Goal: Task Accomplishment & Management: Manage account settings

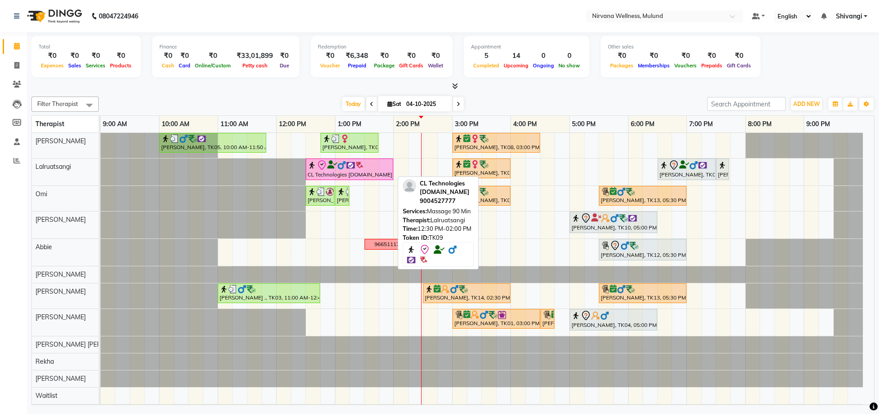
click at [318, 171] on icon at bounding box center [321, 165] width 11 height 11
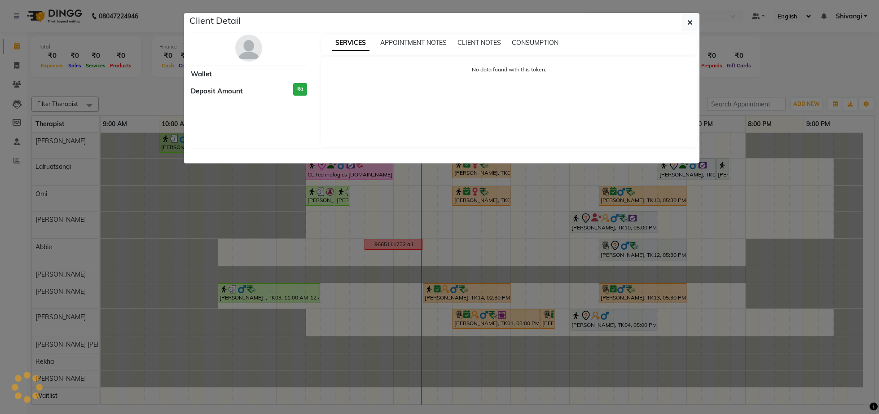
select select "8"
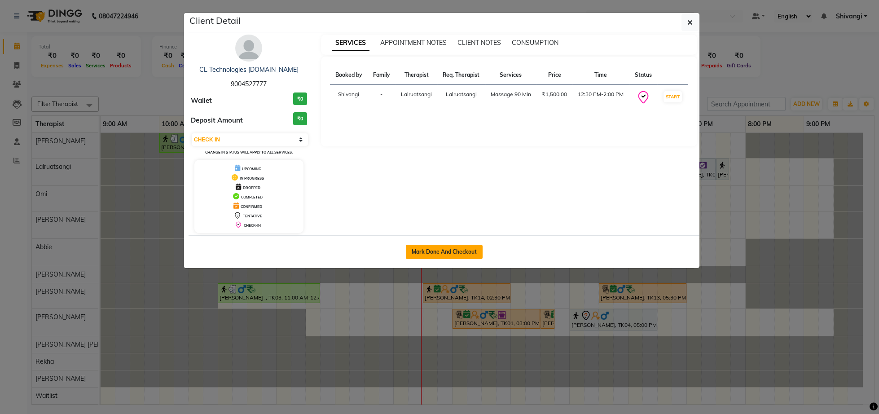
click at [417, 254] on button "Mark Done And Checkout" at bounding box center [444, 252] width 77 height 14
select select "service"
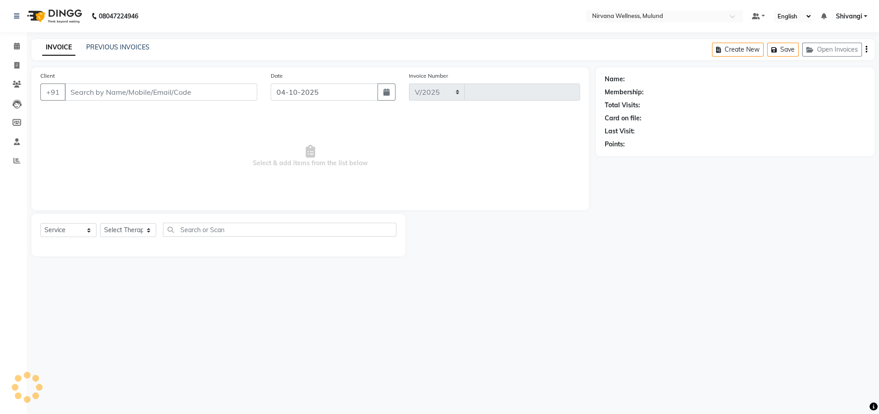
select select "4890"
type input "2153"
type input "9004527777"
select select "48510"
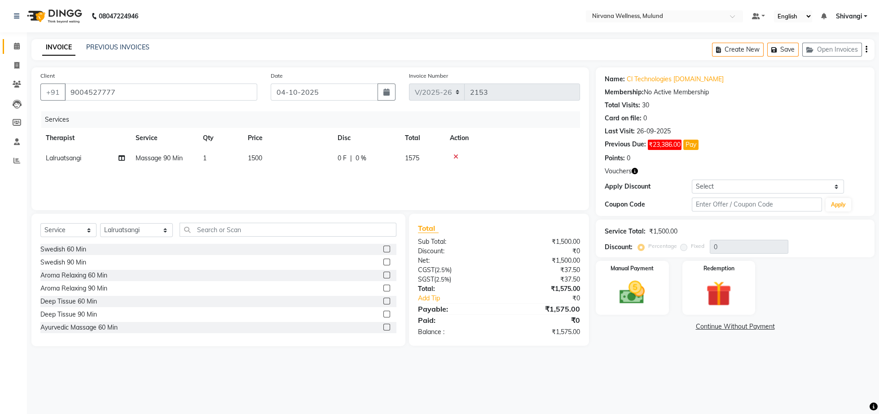
click at [18, 41] on link "Calendar" at bounding box center [14, 46] width 22 height 15
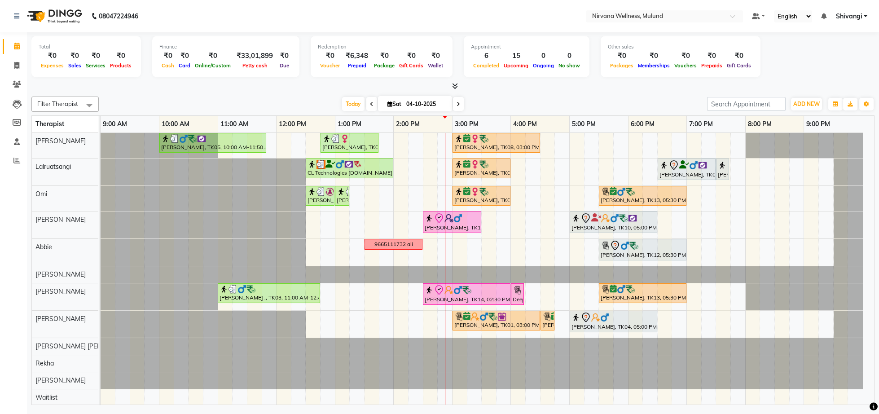
drag, startPoint x: 414, startPoint y: 280, endPoint x: 436, endPoint y: 210, distance: 73.9
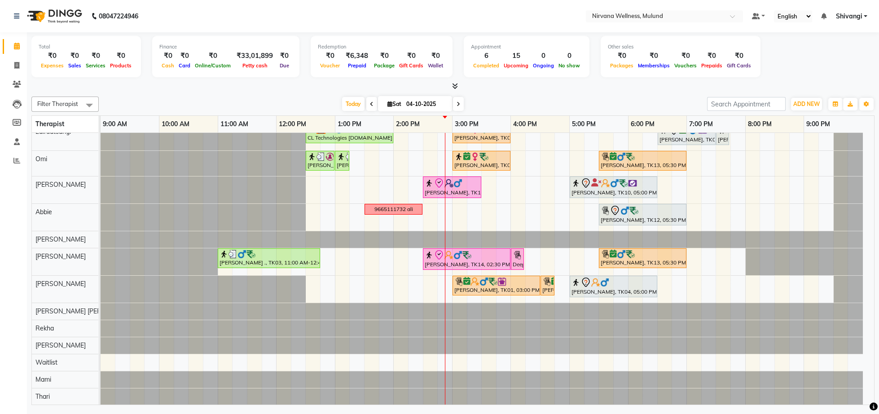
click at [275, 90] on div at bounding box center [452, 86] width 843 height 9
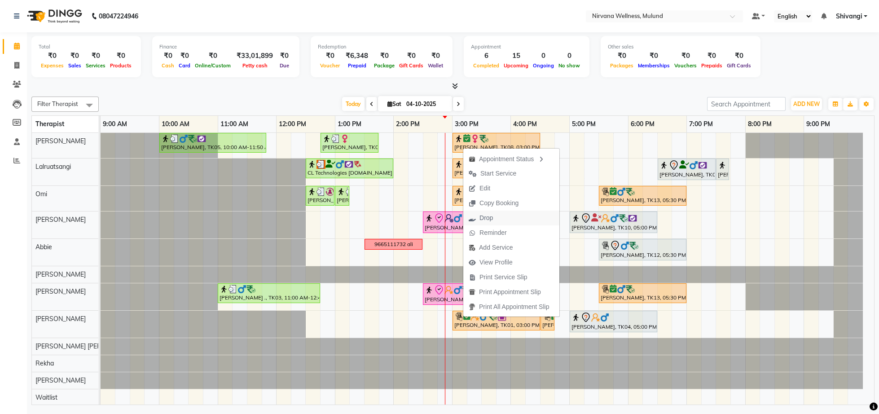
click at [490, 221] on span "Drop" at bounding box center [485, 217] width 13 height 9
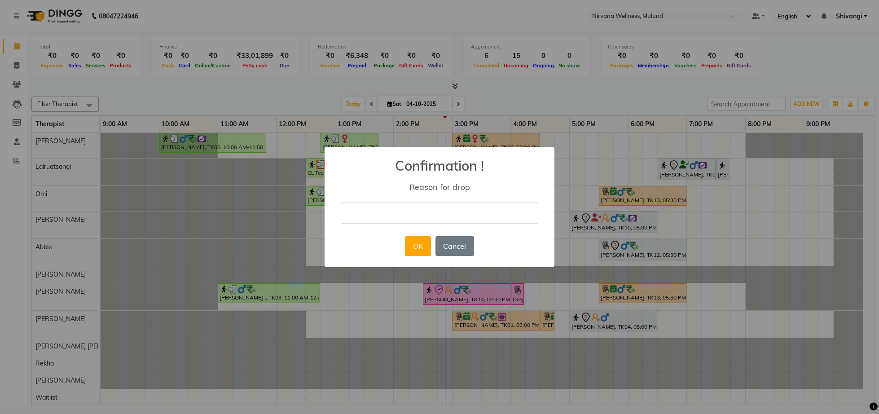
click at [465, 210] on input "text" at bounding box center [439, 212] width 197 height 21
type input "cancel"
click at [420, 246] on button "OK" at bounding box center [418, 246] width 26 height 20
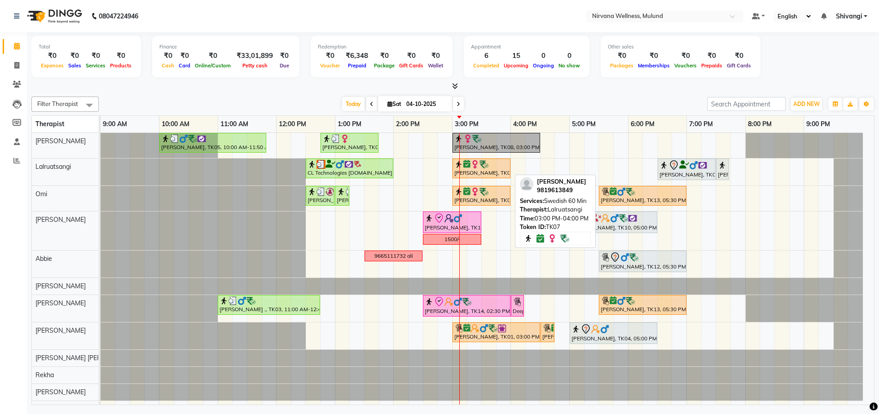
click at [484, 167] on img at bounding box center [483, 164] width 9 height 9
select select "6"
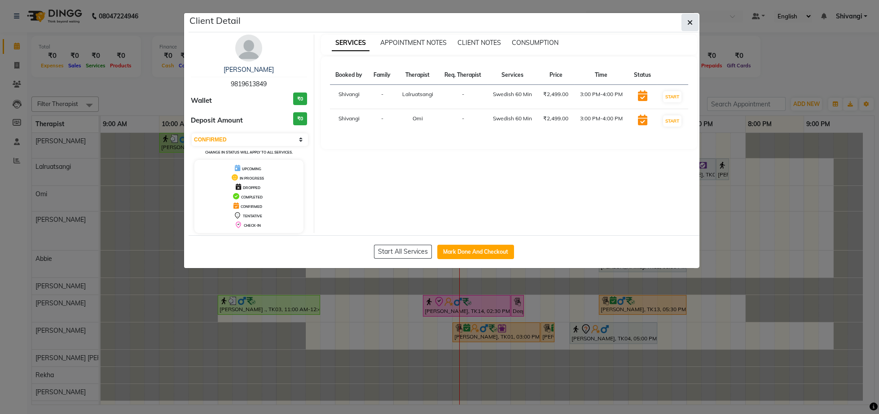
click at [695, 23] on button "button" at bounding box center [689, 22] width 17 height 17
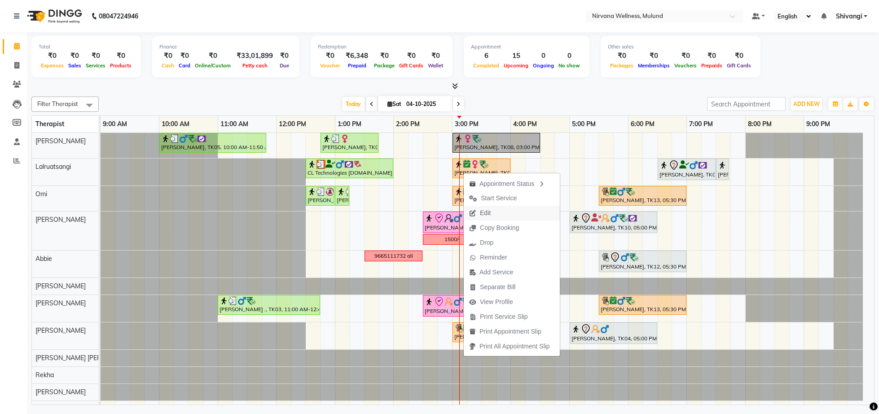
click at [493, 209] on span "Edit" at bounding box center [480, 213] width 32 height 15
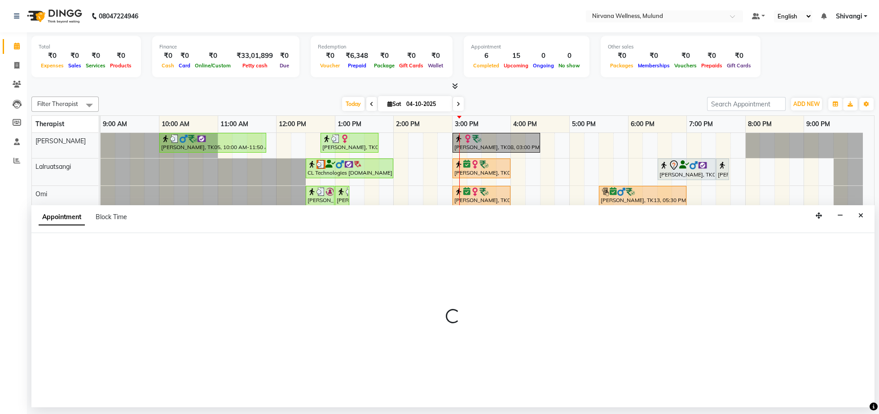
select select "tentative"
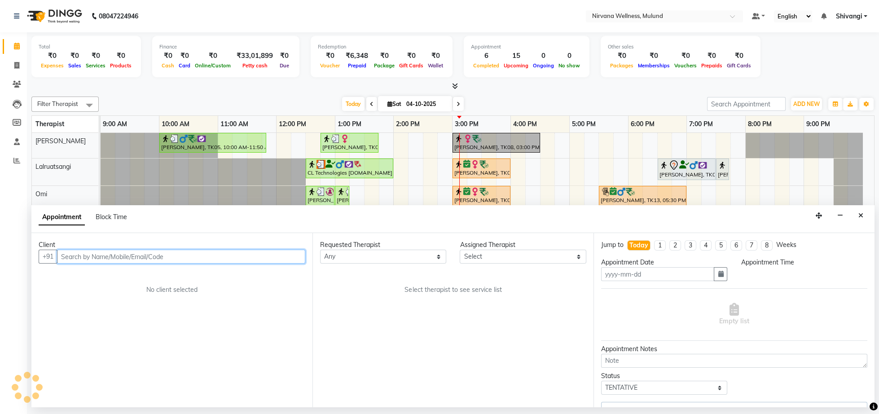
select select "48510"
type input "04-10-2025"
select select "confirm booking"
select select "2150"
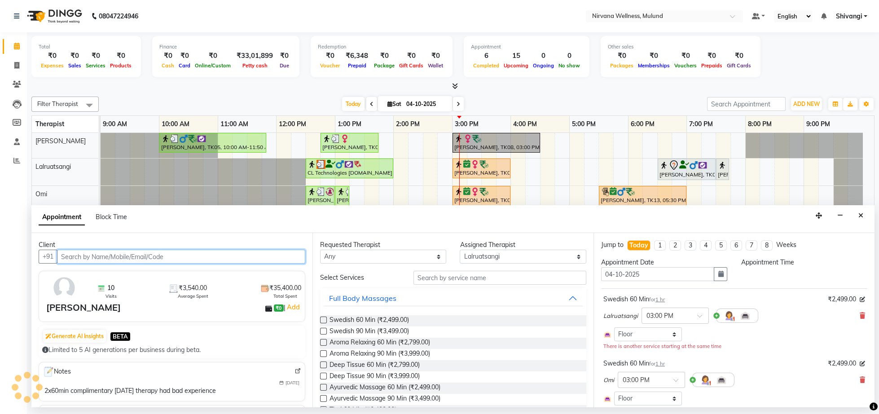
select select "900"
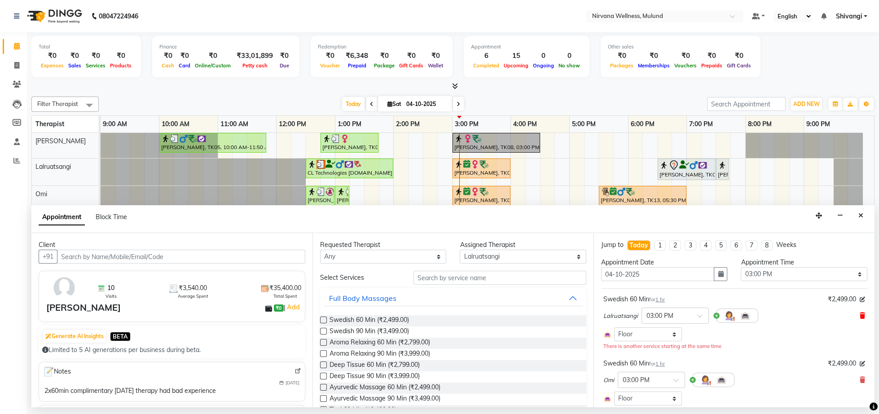
click at [859, 317] on icon at bounding box center [861, 315] width 5 height 6
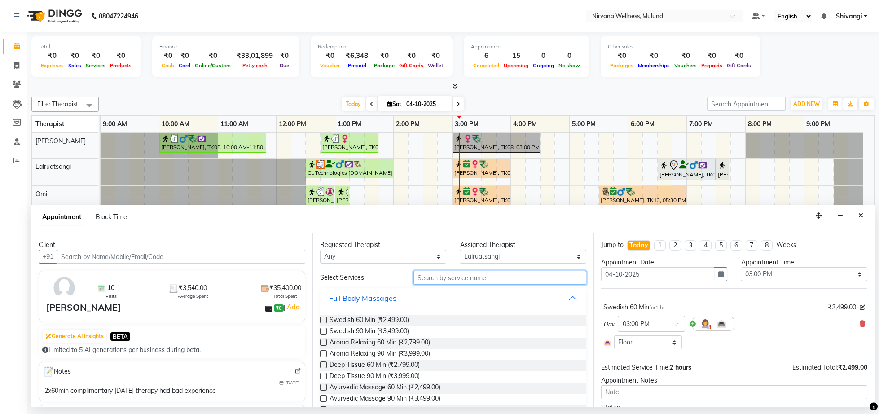
click at [464, 282] on input "text" at bounding box center [499, 278] width 173 height 14
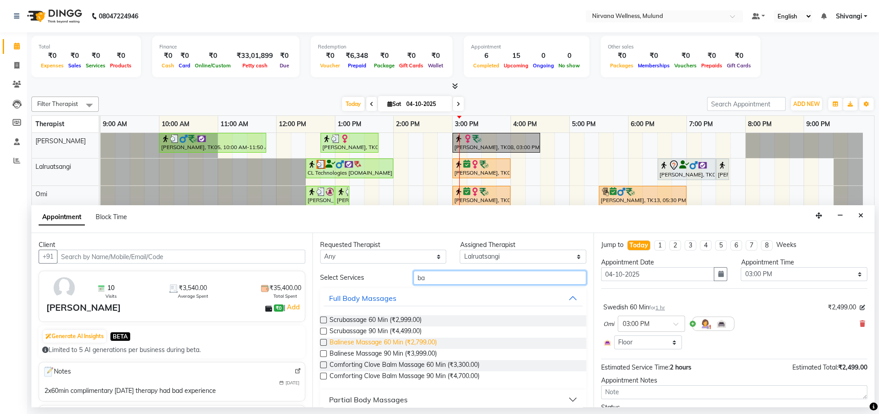
type input "ba"
click at [394, 342] on span "Balinese Massage 60 Min (₹2,799.00)" at bounding box center [382, 342] width 107 height 11
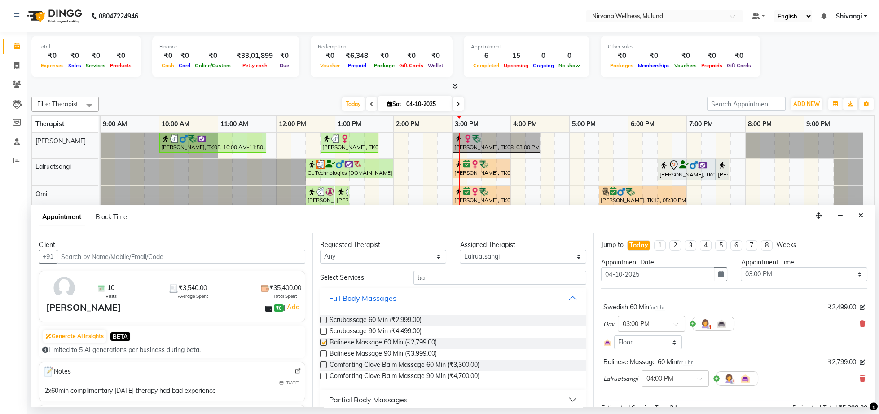
checkbox input "false"
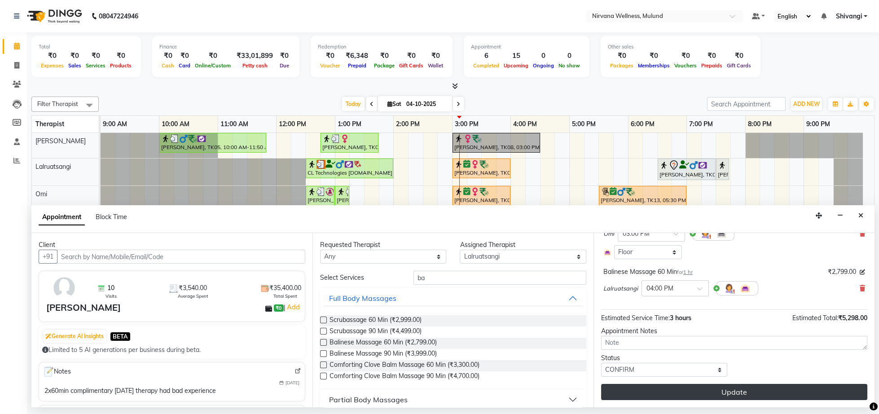
click at [738, 389] on button "Update" at bounding box center [734, 392] width 266 height 16
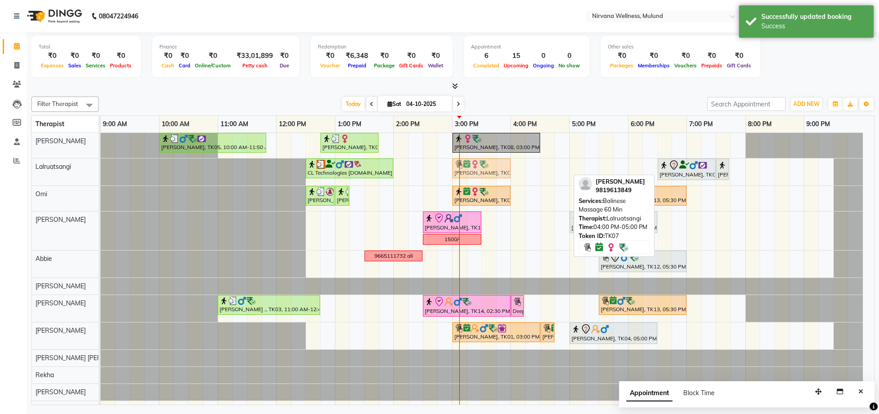
drag, startPoint x: 530, startPoint y: 172, endPoint x: 475, endPoint y: 175, distance: 55.3
click at [101, 175] on div "CL Technologies Pvt.Ltd, TK09, 12:30 PM-02:00 PM, Massage 90 Min Hemlata Noone,…" at bounding box center [101, 171] width 0 height 27
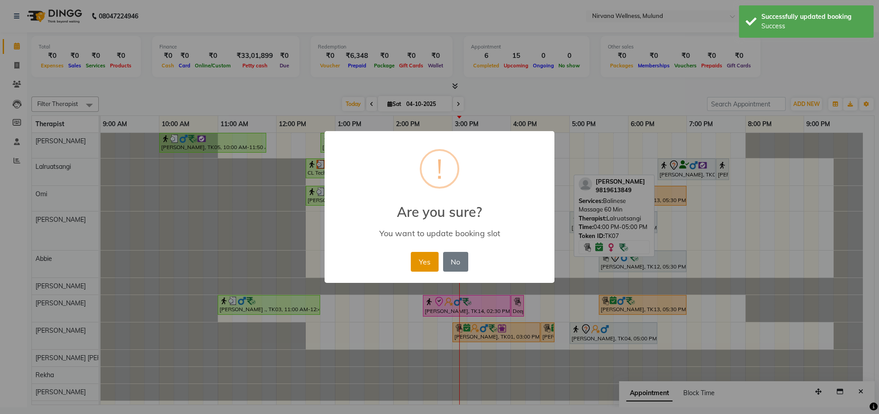
click at [422, 258] on button "Yes" at bounding box center [424, 262] width 27 height 20
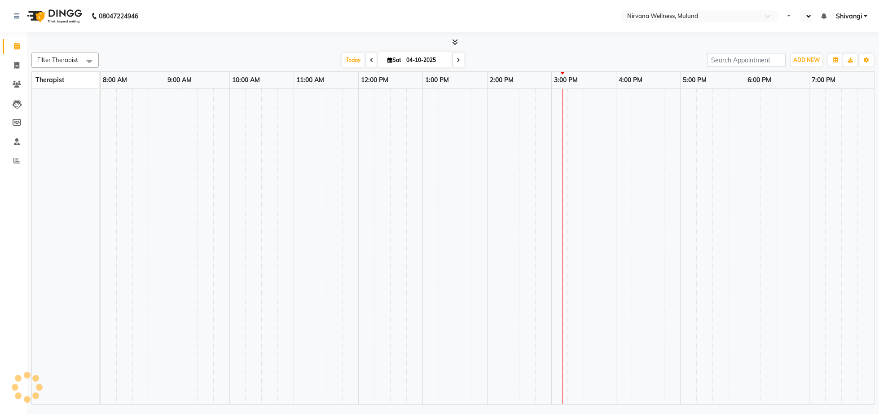
select select "en"
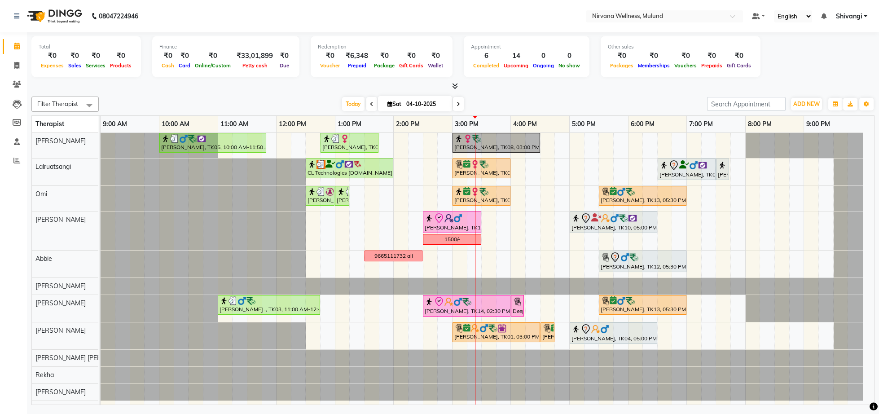
click at [635, 368] on td at bounding box center [635, 292] width 15 height 319
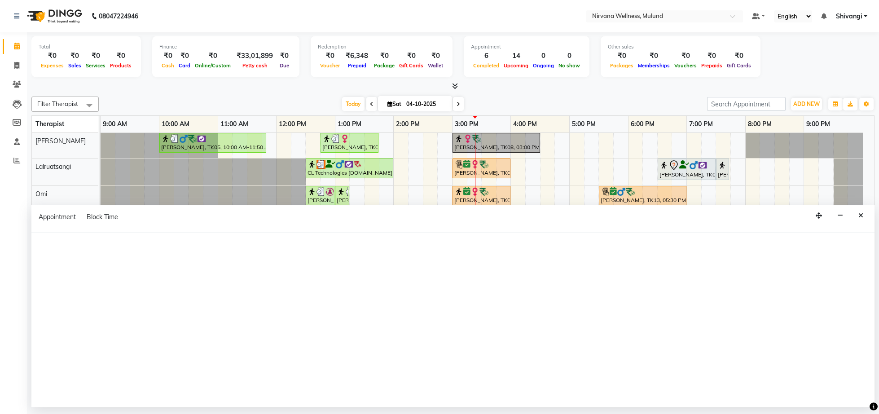
select select "64565"
select select "tentative"
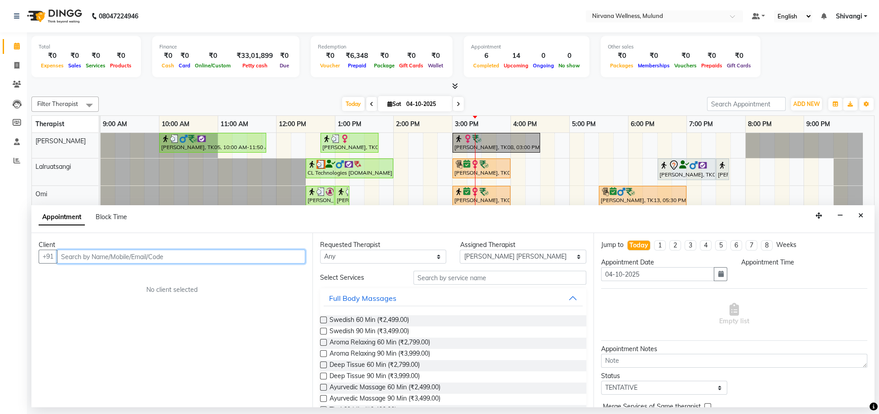
select select "1080"
click at [859, 218] on icon "Close" at bounding box center [860, 215] width 5 height 6
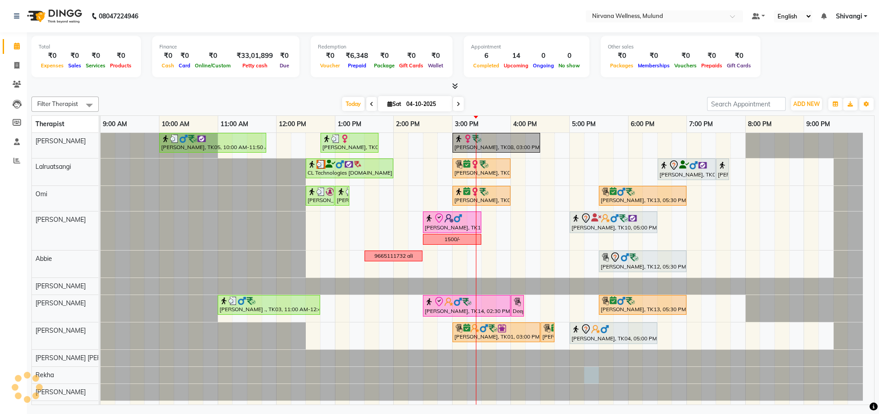
click at [101, 376] on div at bounding box center [101, 375] width 0 height 17
select select "45456"
select select "tentative"
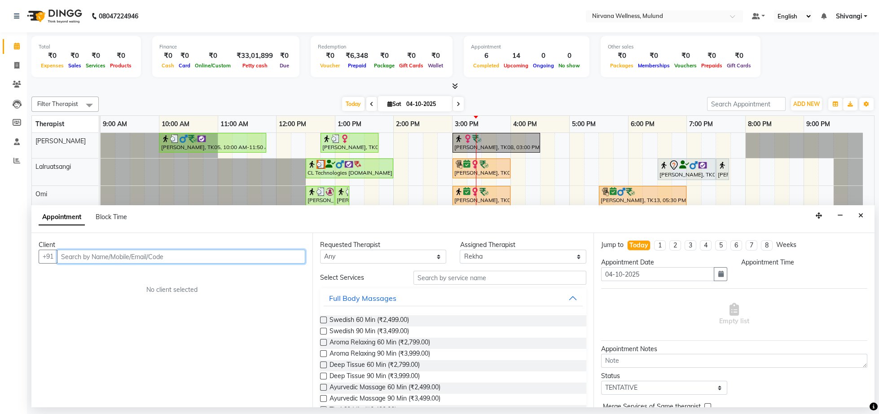
select select "1035"
click at [858, 212] on button "Close" at bounding box center [860, 216] width 13 height 14
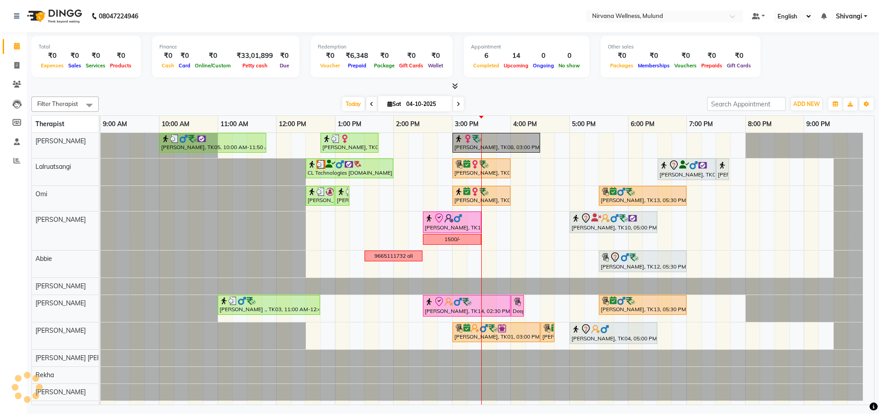
click at [606, 89] on div at bounding box center [452, 86] width 843 height 9
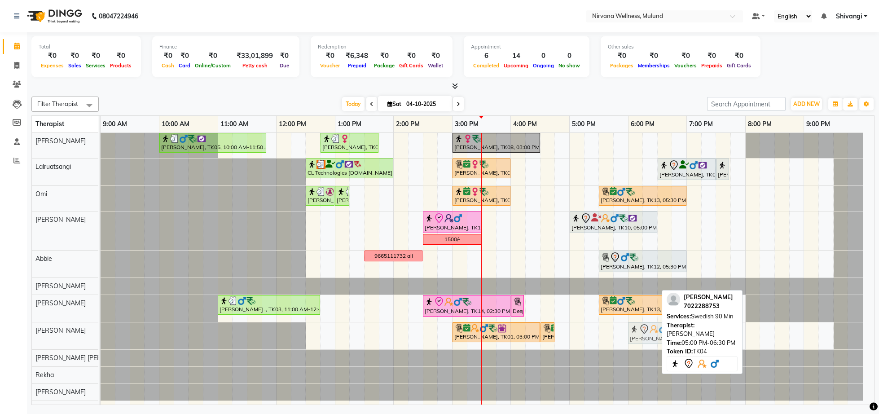
drag, startPoint x: 596, startPoint y: 336, endPoint x: 653, endPoint y: 343, distance: 57.1
click at [101, 343] on div "Harmesh Joshi, TK01, 03:00 PM-04:30 PM, Swedish 90 Min Harmesh Joshi, TK01, 04:…" at bounding box center [101, 335] width 0 height 27
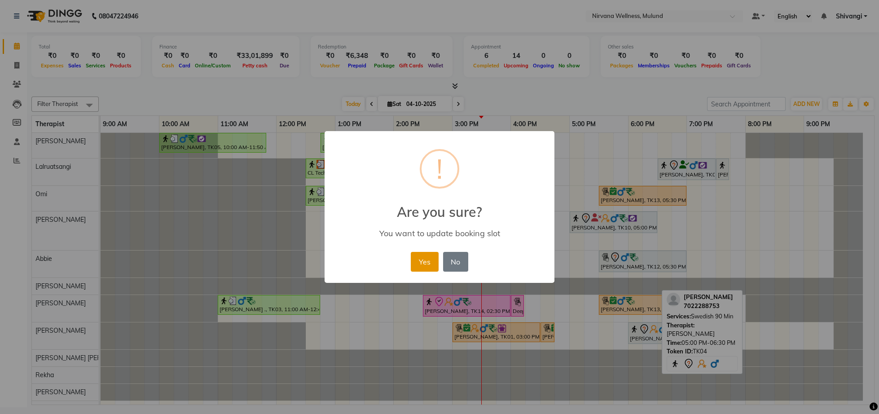
click at [428, 254] on button "Yes" at bounding box center [424, 262] width 27 height 20
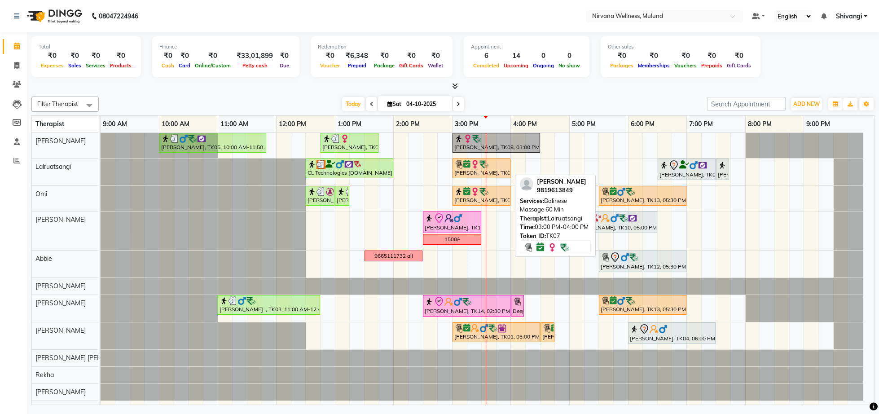
click at [472, 174] on div "[PERSON_NAME], TK07, 03:00 PM-04:00 PM, Balinese Massage 60 Min" at bounding box center [481, 168] width 56 height 17
click at [472, 166] on img at bounding box center [474, 164] width 9 height 9
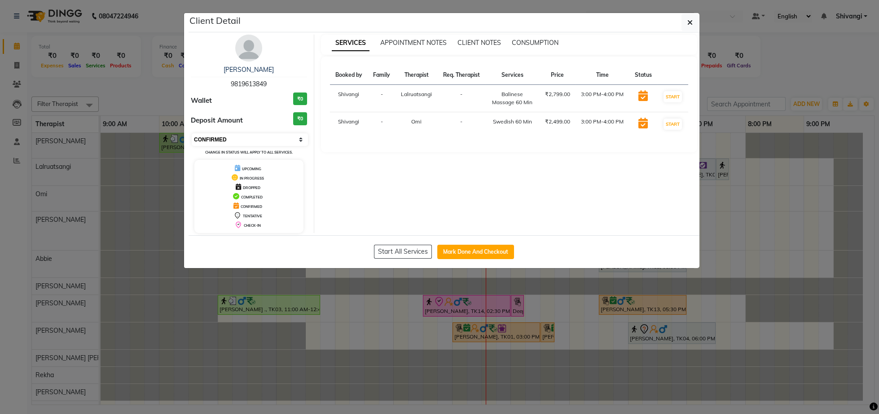
click at [247, 143] on select "Select IN SERVICE CONFIRMED TENTATIVE CHECK IN MARK DONE DROPPED UPCOMING" at bounding box center [250, 139] width 116 height 13
click option "IN SERVICE" at bounding box center [0, 0] width 0 height 0
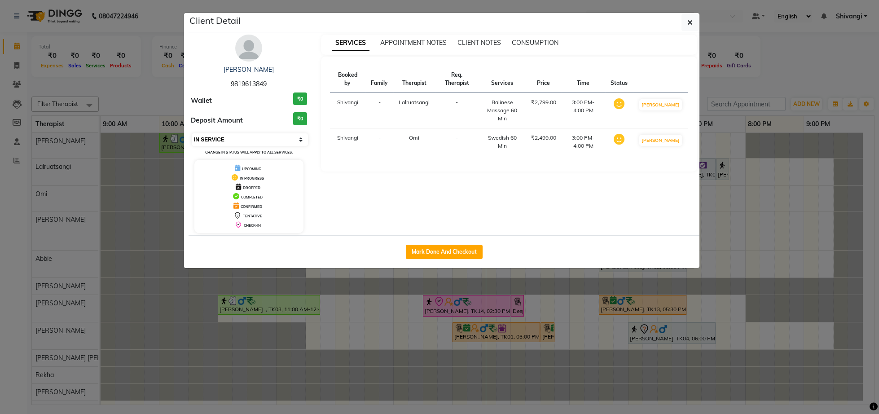
click at [192, 133] on select "Select IN SERVICE CONFIRMED TENTATIVE CHECK IN MARK DONE DROPPED UPCOMING" at bounding box center [250, 139] width 116 height 13
select select "8"
click option "CHECK IN" at bounding box center [0, 0] width 0 height 0
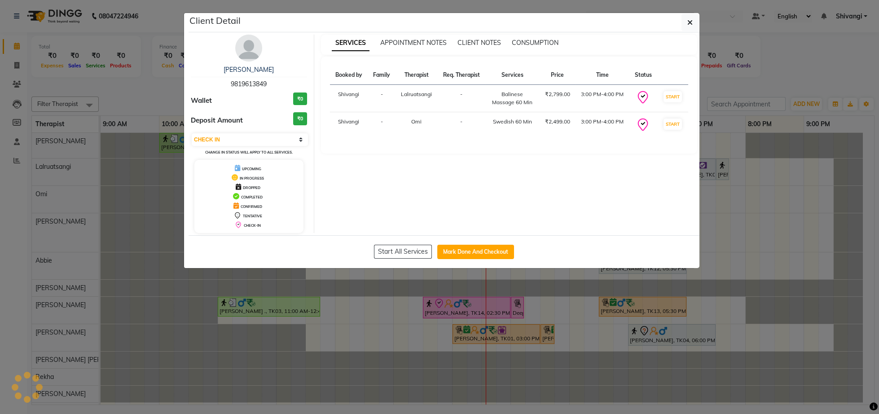
click at [188, 96] on div "Hemlata Noone 9819613849 Wallet ₹0 Deposit Amount ₹0 Select IN SERVICE CONFIRME…" at bounding box center [249, 134] width 130 height 198
click at [149, 96] on ngb-modal-window "Client Detail Hemlata Noone 9819613849 Wallet ₹0 Deposit Amount ₹0 Select IN SE…" at bounding box center [439, 207] width 879 height 414
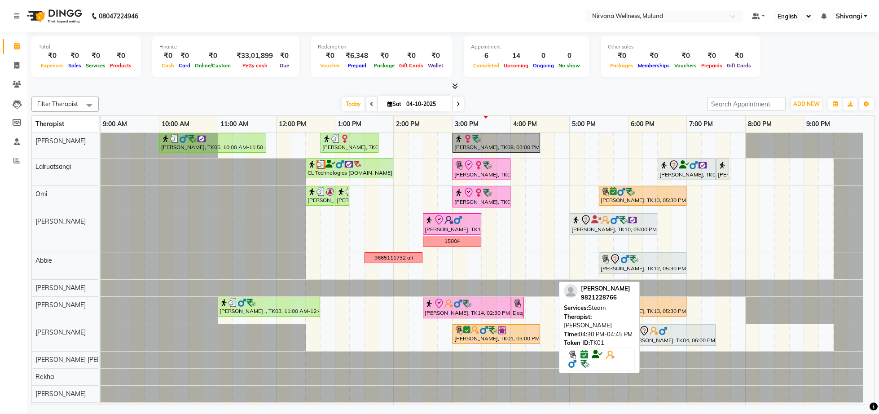
drag, startPoint x: 544, startPoint y: 335, endPoint x: 598, endPoint y: 351, distance: 55.8
click at [597, 350] on div "Filter Therapist Select All Suzan Soares Lalruatsangi Omi Sheila Abbie Rohan Ku…" at bounding box center [452, 249] width 843 height 312
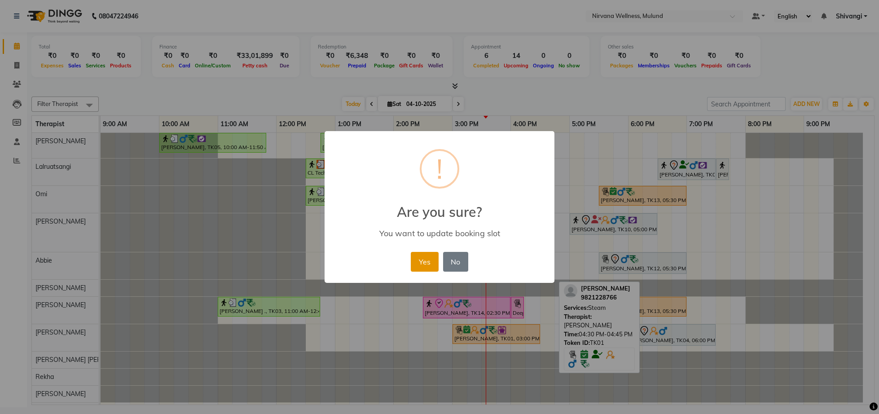
click at [417, 267] on button "Yes" at bounding box center [424, 262] width 27 height 20
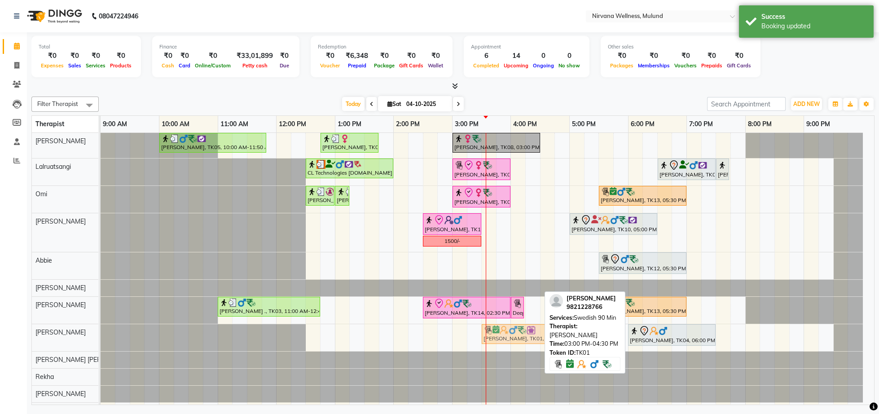
drag, startPoint x: 491, startPoint y: 334, endPoint x: 524, endPoint y: 328, distance: 33.9
click at [101, 328] on div "Harmesh Joshi, TK01, 03:00 PM-04:30 PM, Swedish 90 Min Harmesh Joshi, TK01, 05:…" at bounding box center [101, 337] width 0 height 27
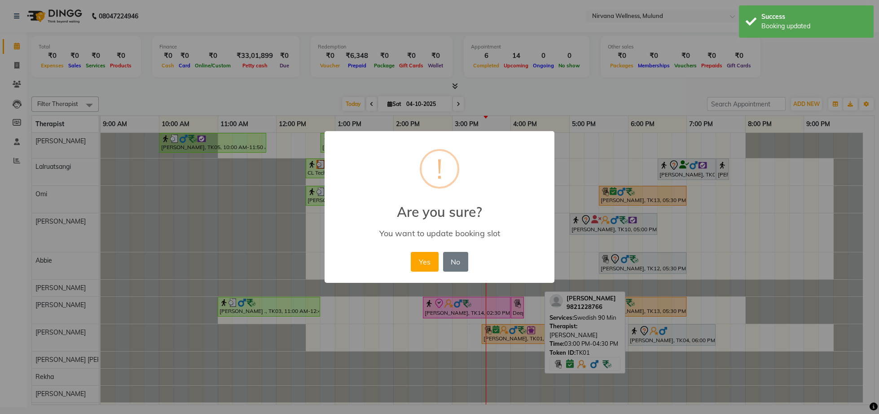
click at [407, 261] on div "× ! Are you sure? You want to update booking slot Yes No No" at bounding box center [439, 207] width 230 height 152
click at [412, 266] on button "Yes" at bounding box center [424, 262] width 27 height 20
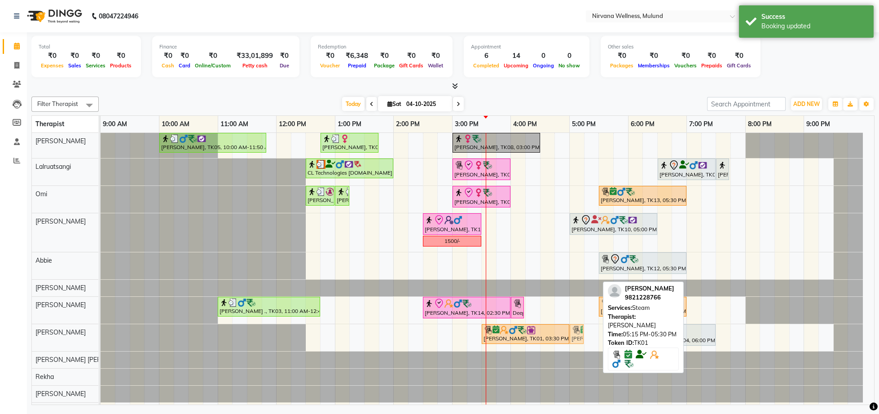
drag, startPoint x: 589, startPoint y: 334, endPoint x: 572, endPoint y: 332, distance: 17.6
click at [101, 332] on div "Harmesh Joshi, TK01, 03:30 PM-05:00 PM, Swedish 90 Min Harmesh Joshi, TK01, 05:…" at bounding box center [101, 337] width 0 height 27
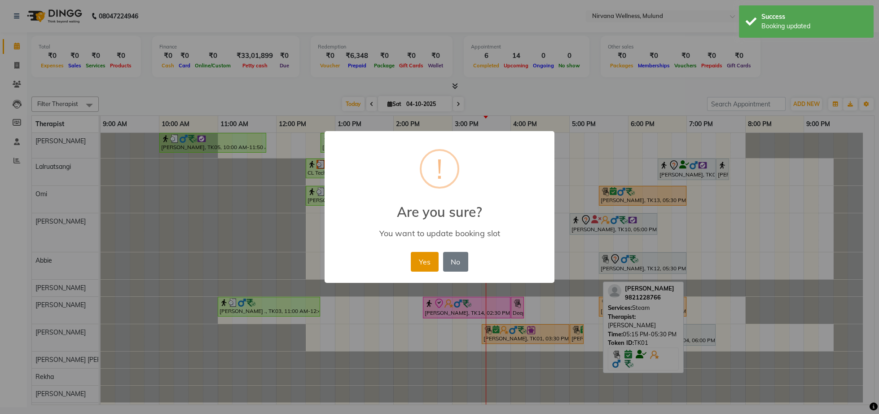
click at [435, 260] on button "Yes" at bounding box center [424, 262] width 27 height 20
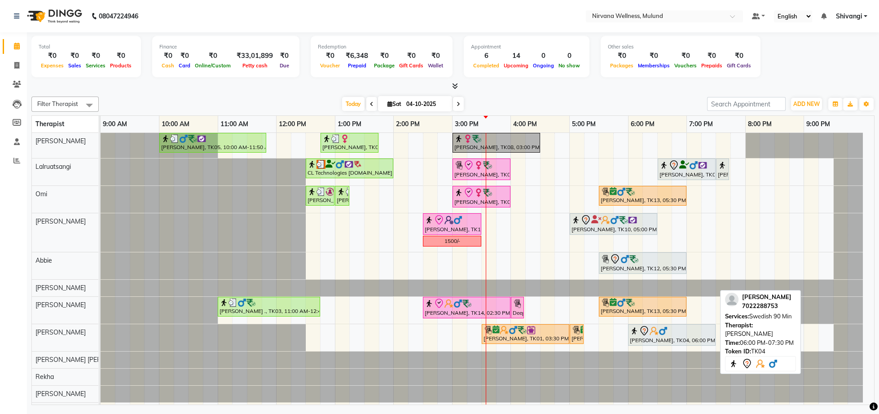
click at [653, 341] on div "[PERSON_NAME], TK04, 06:00 PM-07:30 PM, Swedish 90 Min" at bounding box center [672, 334] width 86 height 19
click at [656, 343] on div "[PERSON_NAME], TK04, 06:00 PM-07:30 PM, Swedish 90 Min" at bounding box center [672, 334] width 86 height 19
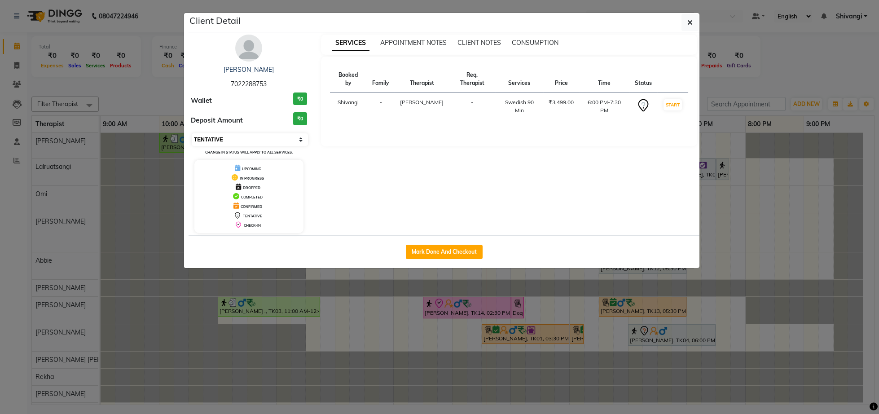
click at [192, 133] on select "Select IN SERVICE CONFIRMED TENTATIVE CHECK IN MARK DONE DROPPED UPCOMING" at bounding box center [250, 139] width 116 height 13
select select "8"
click option "CHECK IN" at bounding box center [0, 0] width 0 height 0
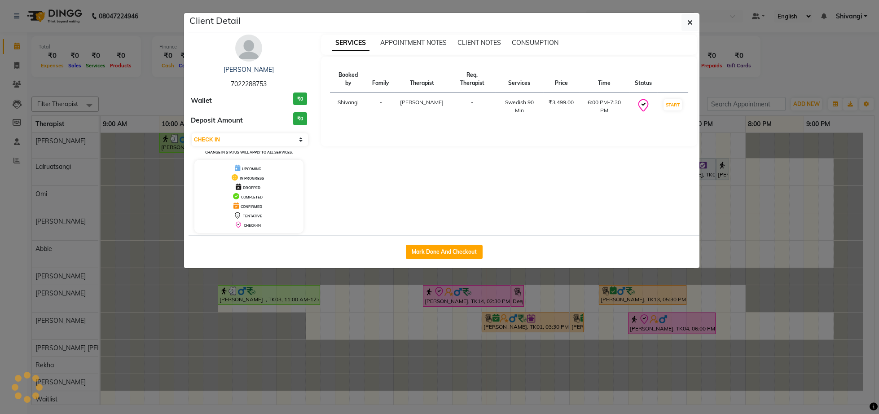
click at [42, 88] on ngb-modal-window "Client Detail Siddharth Singh 7022288753 Wallet ₹0 Deposit Amount ₹0 Select IN …" at bounding box center [439, 207] width 879 height 414
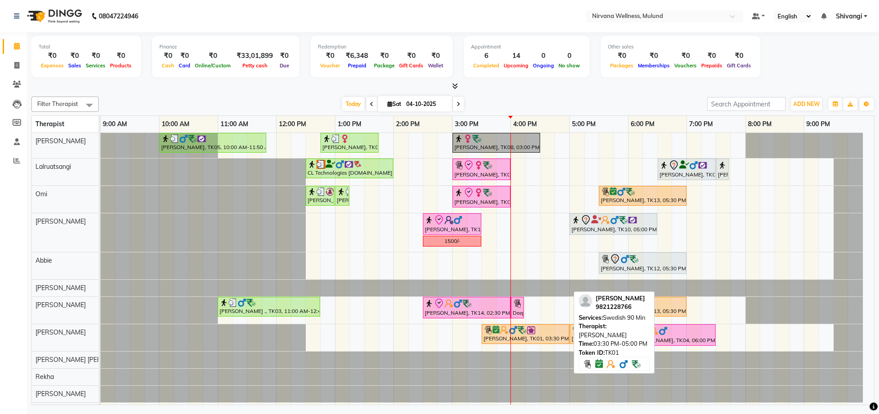
click at [552, 342] on div "Harmesh Joshi, TK01, 03:30 PM-05:00 PM, Swedish 90 Min" at bounding box center [525, 333] width 86 height 17
select select "8"
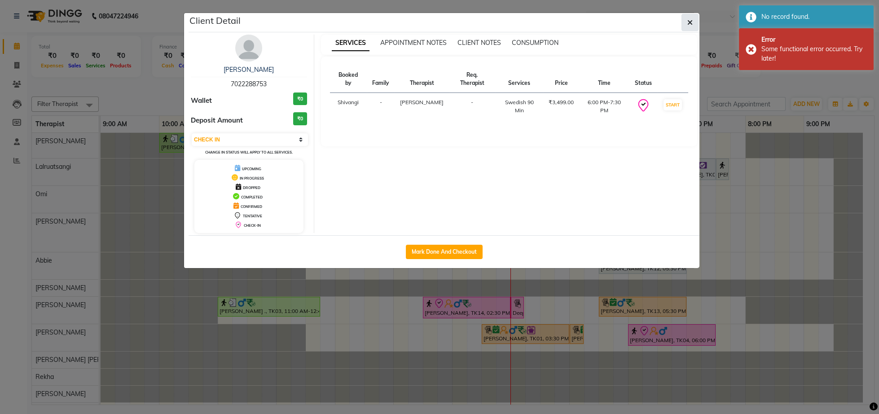
click at [681, 19] on button "button" at bounding box center [689, 22] width 17 height 17
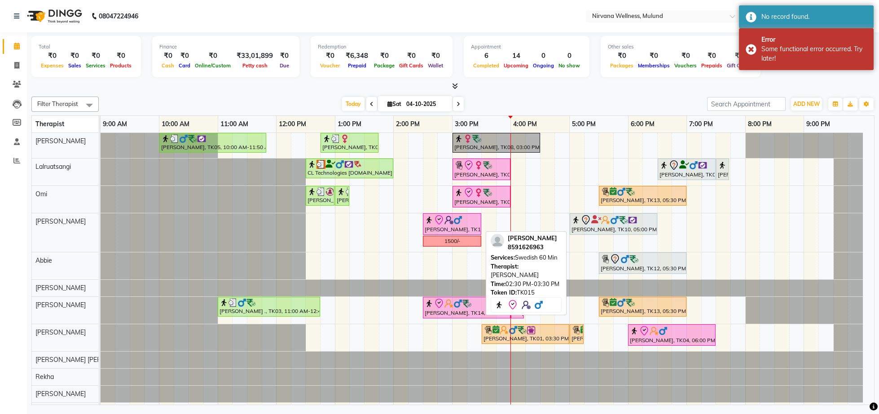
click at [463, 227] on div "[PERSON_NAME], TK15, 02:30 PM-03:30 PM, Swedish 60 Min" at bounding box center [452, 224] width 57 height 19
select select "8"
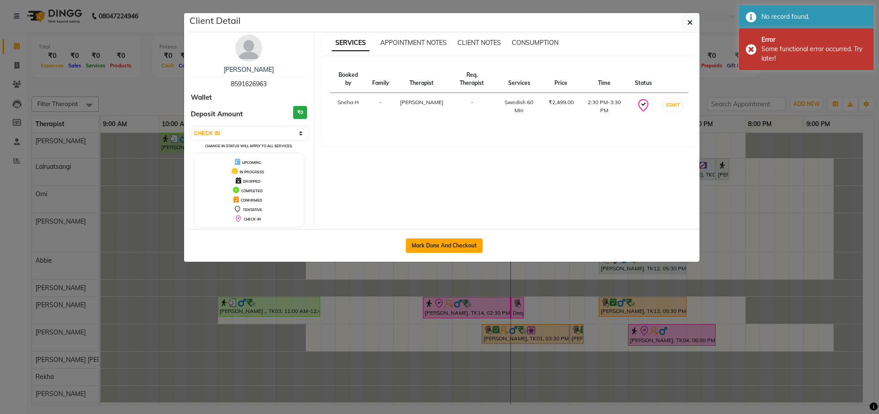
click at [451, 251] on button "Mark Done And Checkout" at bounding box center [444, 245] width 77 height 14
select select "service"
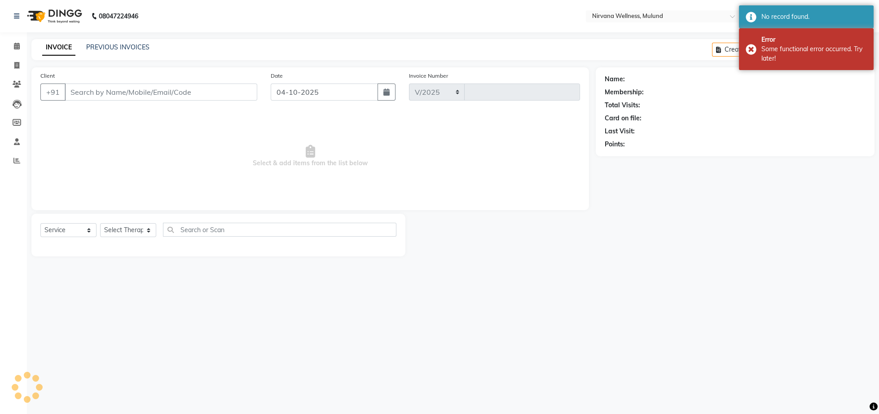
select select "4890"
type input "2153"
type input "8591626963"
select select "92882"
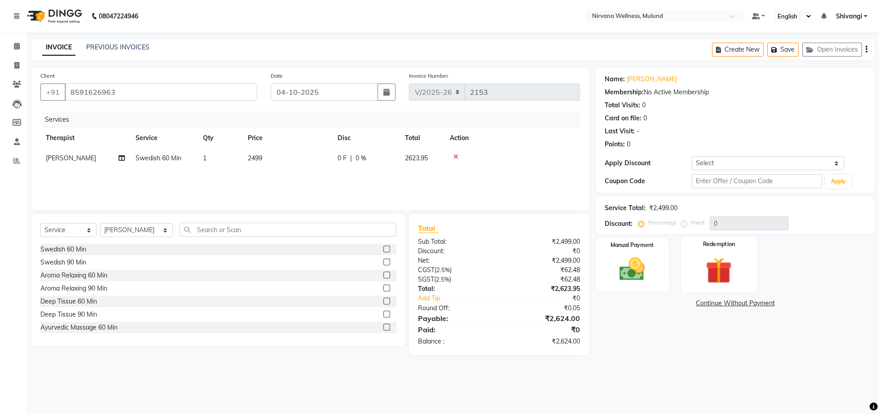
click at [701, 275] on img at bounding box center [718, 270] width 43 height 33
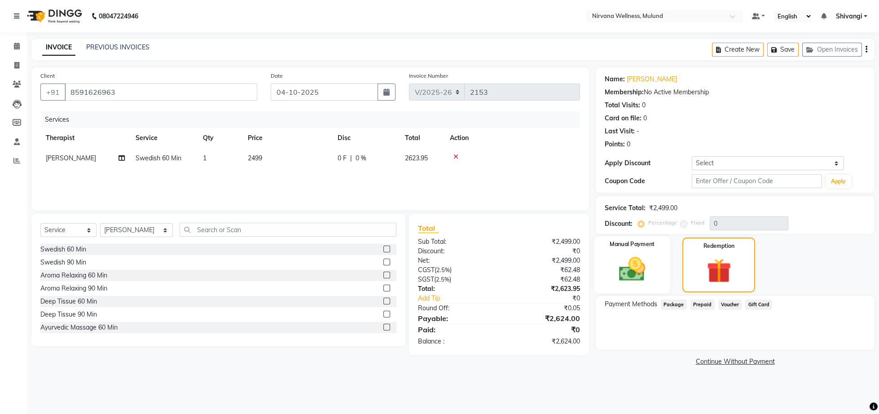
click at [637, 276] on img at bounding box center [631, 269] width 43 height 31
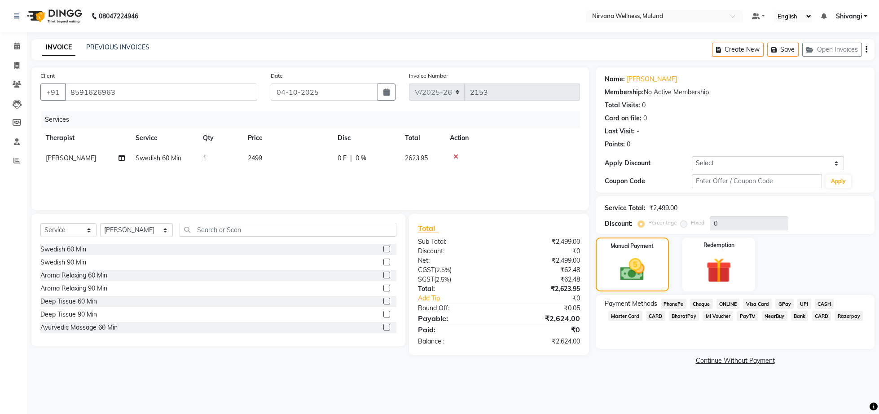
click at [828, 306] on span "CASH" at bounding box center [823, 303] width 19 height 10
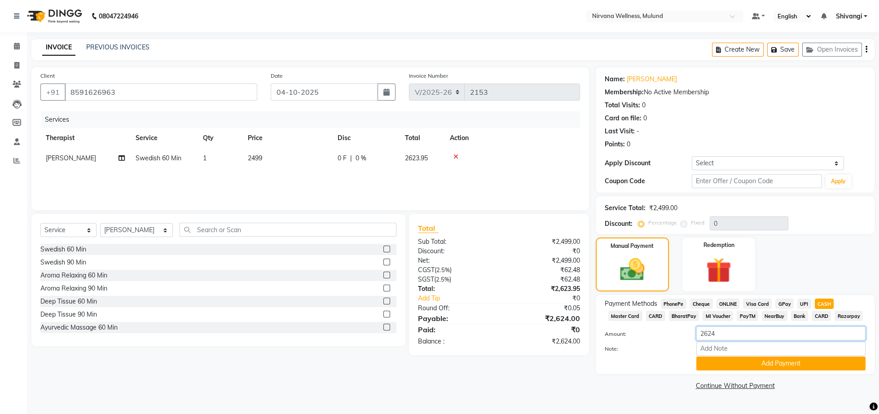
drag, startPoint x: 728, startPoint y: 334, endPoint x: 634, endPoint y: 336, distance: 94.2
click at [696, 336] on input "2624" at bounding box center [780, 333] width 169 height 14
type input "1500"
click at [733, 362] on button "Add Payment" at bounding box center [780, 363] width 169 height 14
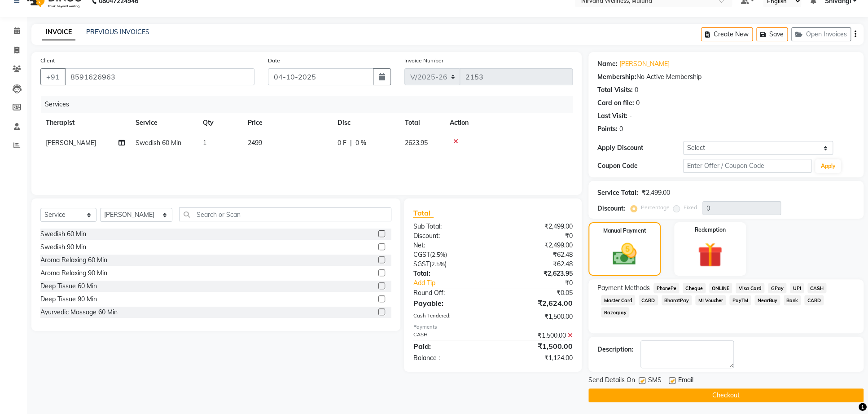
scroll to position [31, 0]
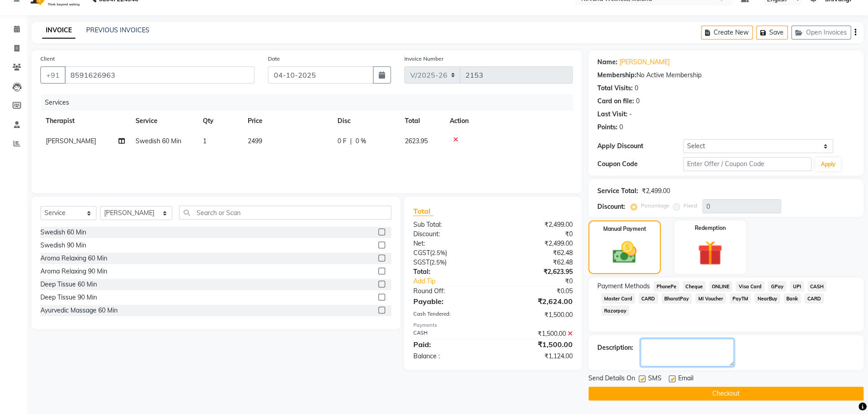
click at [655, 338] on textarea at bounding box center [686, 352] width 93 height 28
type textarea "w"
type textarea "first visit discount"
click at [650, 293] on span "CARD" at bounding box center [648, 298] width 19 height 10
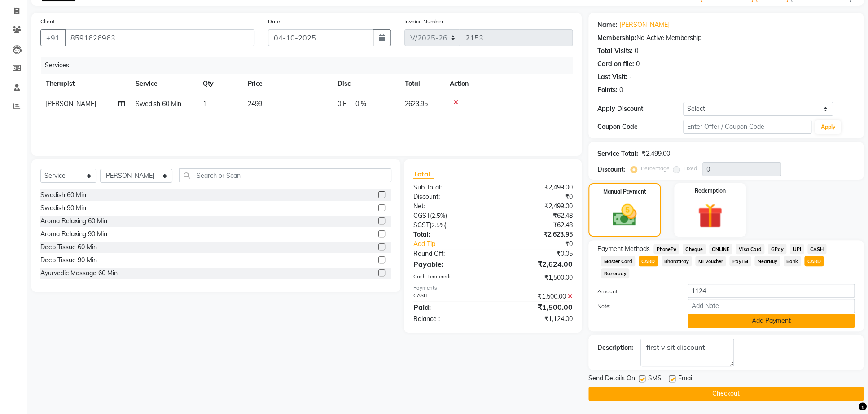
click at [757, 314] on button "Add Payment" at bounding box center [771, 321] width 167 height 14
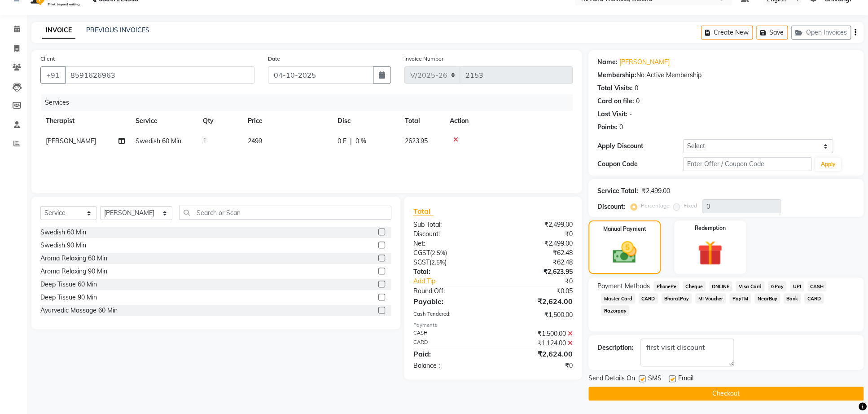
click at [570, 340] on icon at bounding box center [570, 343] width 5 height 6
click at [570, 330] on icon at bounding box center [570, 333] width 5 height 6
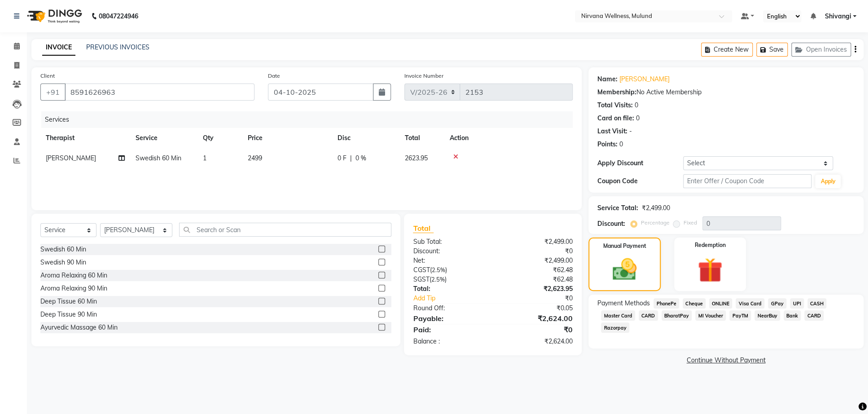
scroll to position [0, 0]
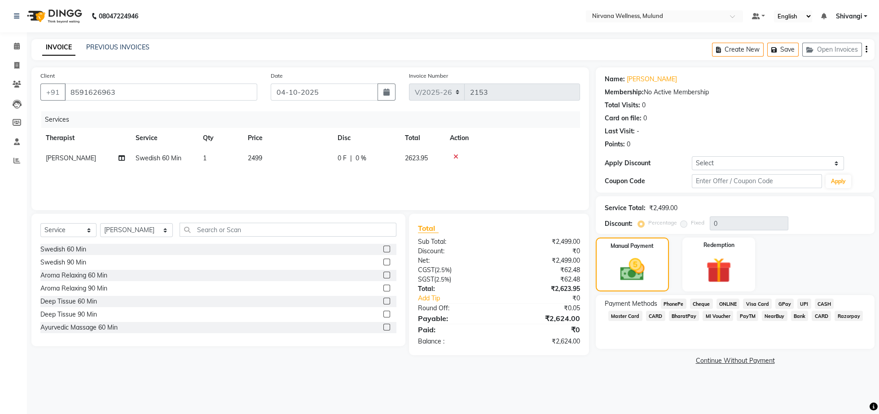
click at [653, 317] on span "CARD" at bounding box center [655, 316] width 19 height 10
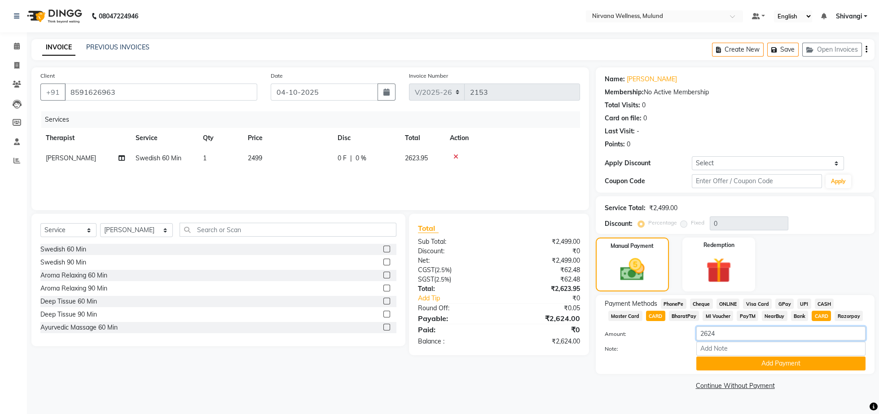
drag, startPoint x: 746, startPoint y: 334, endPoint x: 515, endPoint y: 344, distance: 231.8
click at [696, 340] on input "2624" at bounding box center [780, 333] width 169 height 14
type input "1500"
click at [732, 363] on button "Add Payment" at bounding box center [780, 363] width 169 height 14
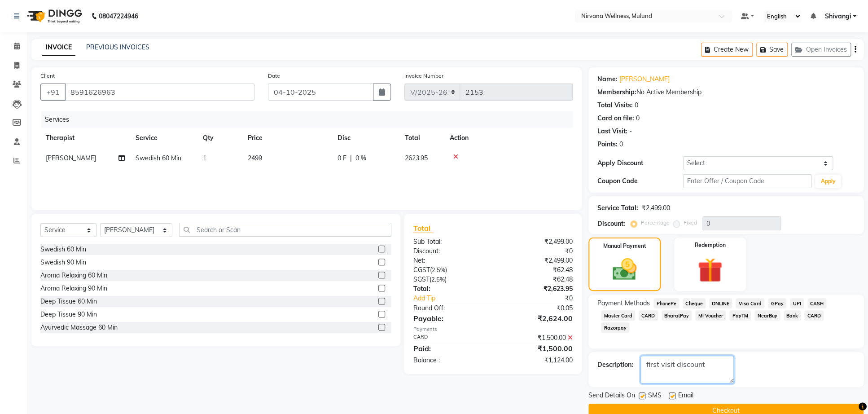
click at [658, 372] on textarea at bounding box center [686, 369] width 93 height 28
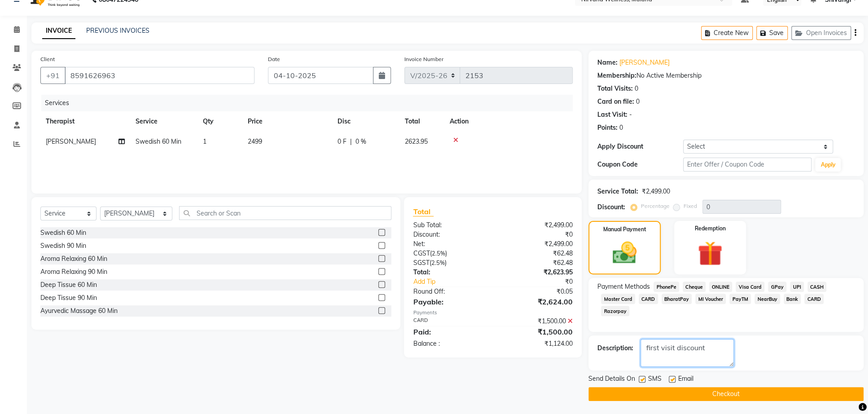
scroll to position [31, 0]
click at [726, 398] on button "Checkout" at bounding box center [725, 393] width 275 height 14
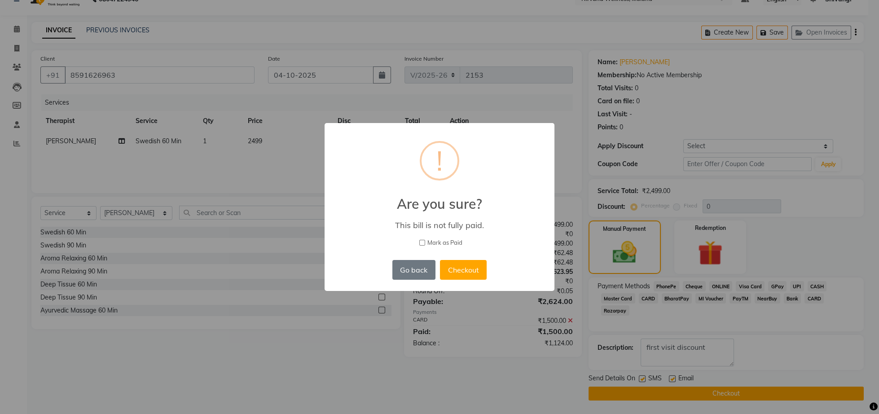
click at [420, 241] on input "Mark as Paid" at bounding box center [422, 243] width 6 height 6
checkbox input "true"
click at [462, 266] on button "Checkout" at bounding box center [463, 270] width 47 height 20
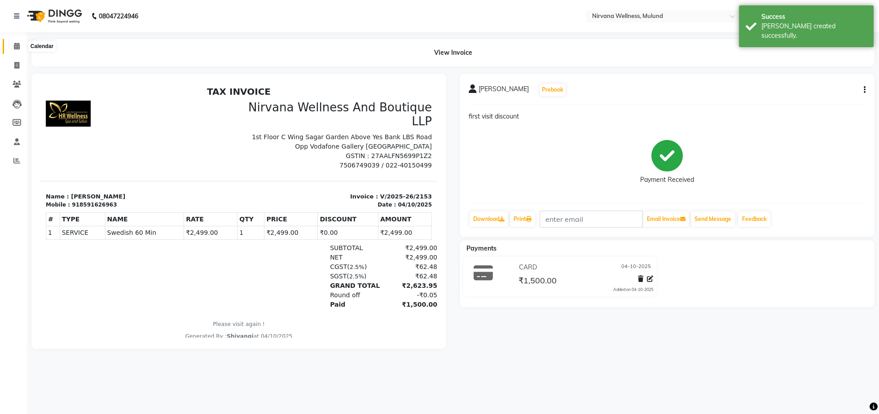
click at [10, 44] on span at bounding box center [17, 46] width 16 height 10
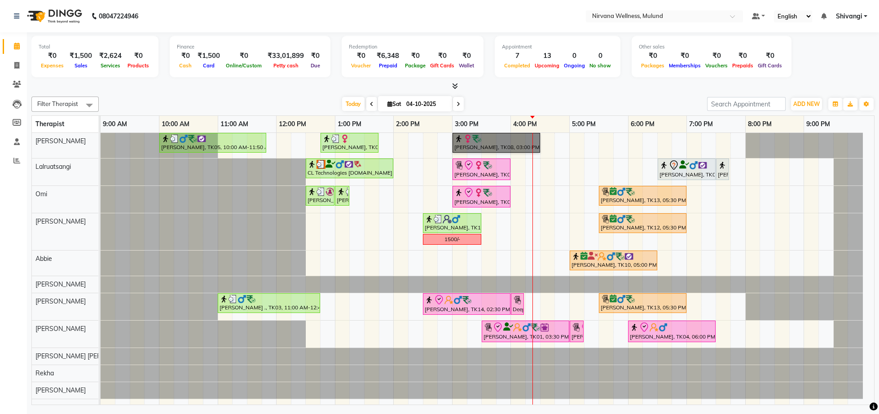
drag, startPoint x: 491, startPoint y: 130, endPoint x: 494, endPoint y: 138, distance: 8.1
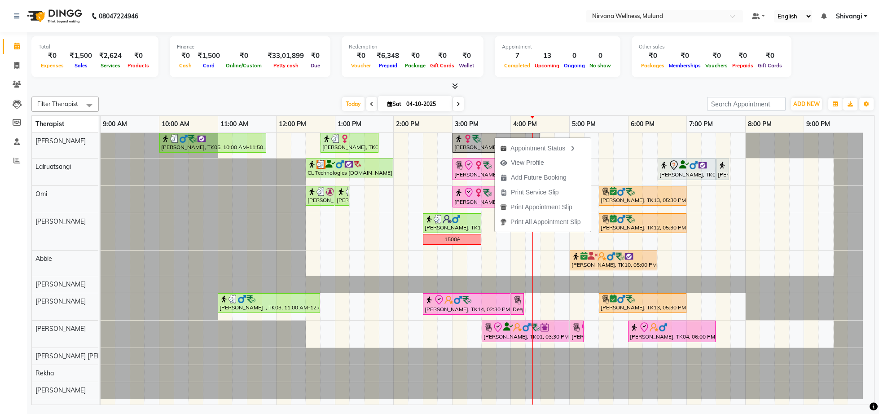
click at [224, 101] on div "[DATE] [DATE]" at bounding box center [402, 103] width 599 height 13
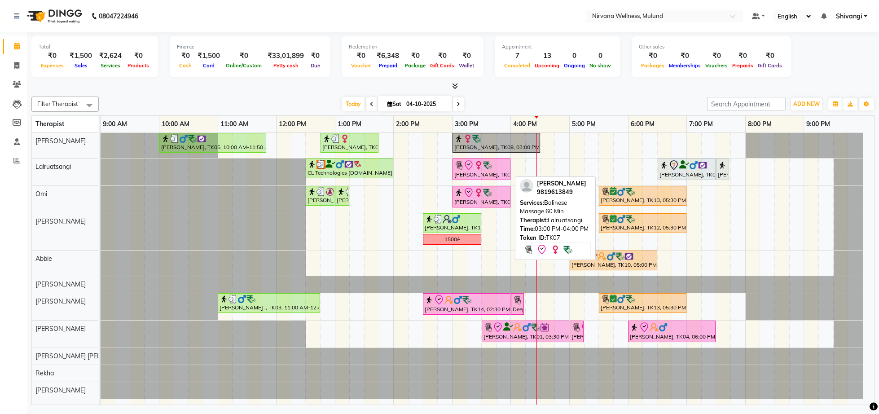
click at [486, 165] on img at bounding box center [487, 165] width 9 height 9
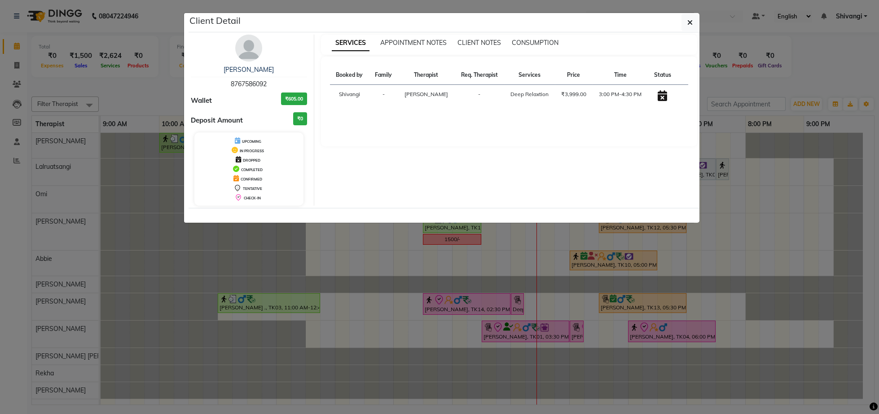
select select "8"
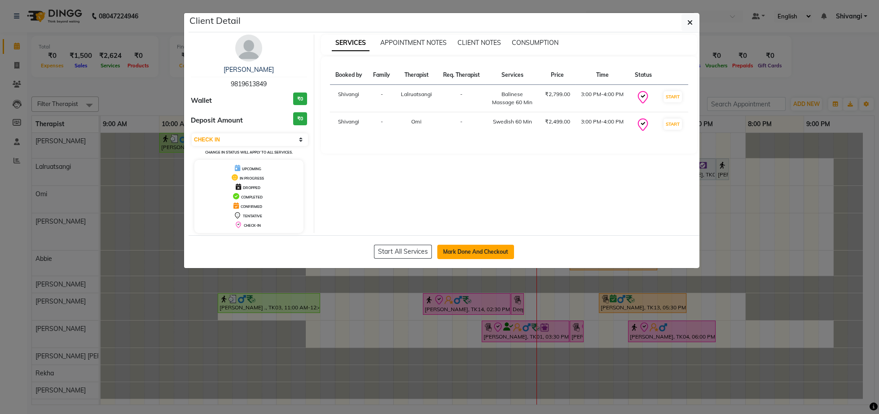
click at [448, 248] on button "Mark Done And Checkout" at bounding box center [475, 252] width 77 height 14
select select "service"
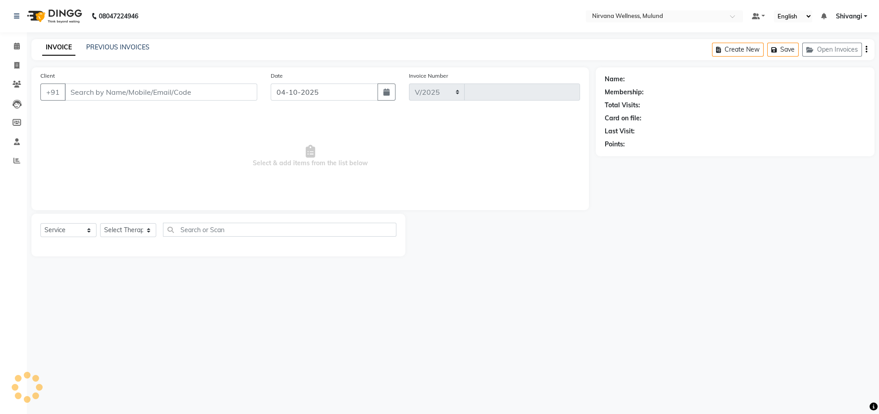
select select "4890"
type input "2155"
type input "9819613849"
select select "48510"
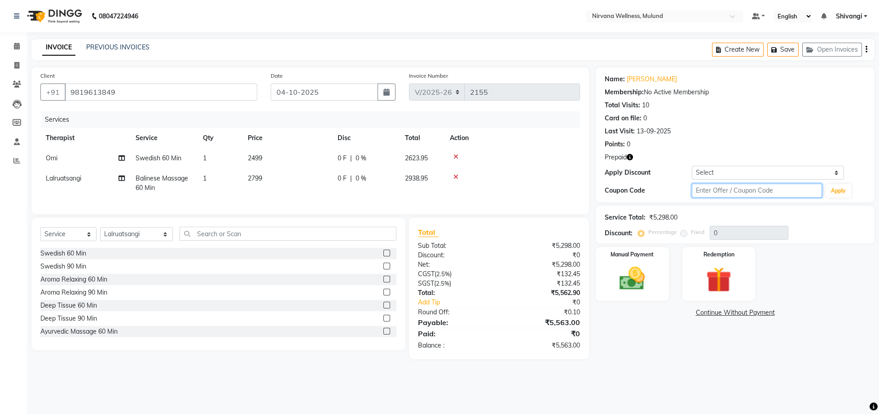
click at [764, 196] on input "text" at bounding box center [757, 191] width 130 height 14
type input "d50%"
click at [830, 195] on button "Apply" at bounding box center [838, 190] width 26 height 13
type input "50"
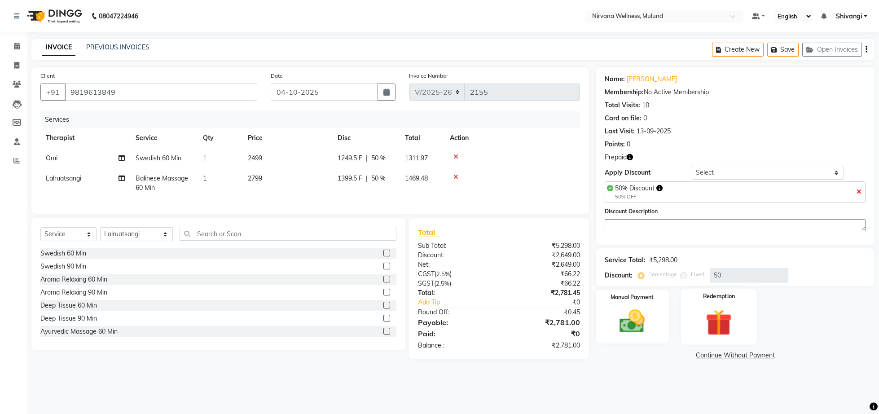
click at [722, 339] on img at bounding box center [718, 322] width 43 height 33
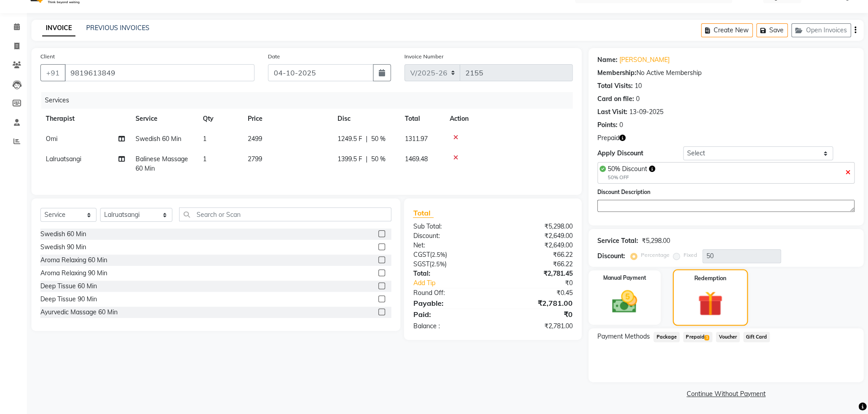
scroll to position [29, 0]
click at [702, 338] on span "Prepaid 1" at bounding box center [697, 337] width 29 height 10
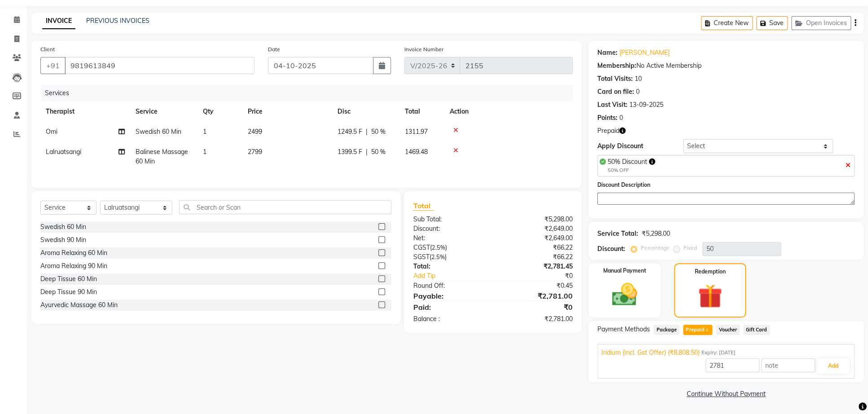
scroll to position [38, 0]
click at [830, 369] on button "Add" at bounding box center [833, 365] width 33 height 15
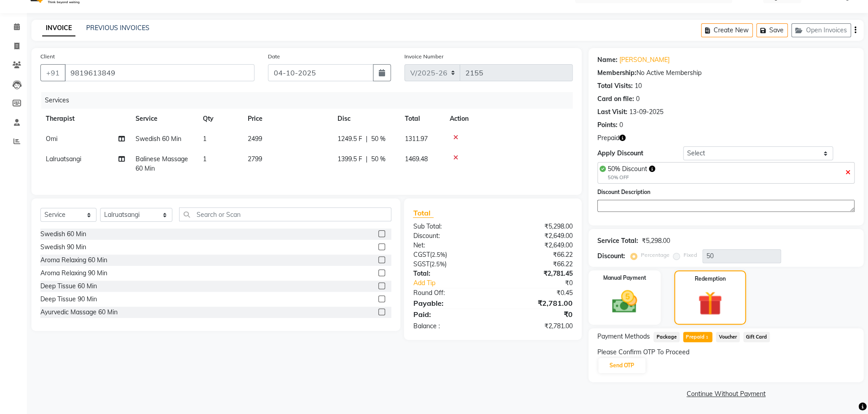
scroll to position [29, 0]
click at [610, 369] on button "Send OTP" at bounding box center [621, 365] width 47 height 15
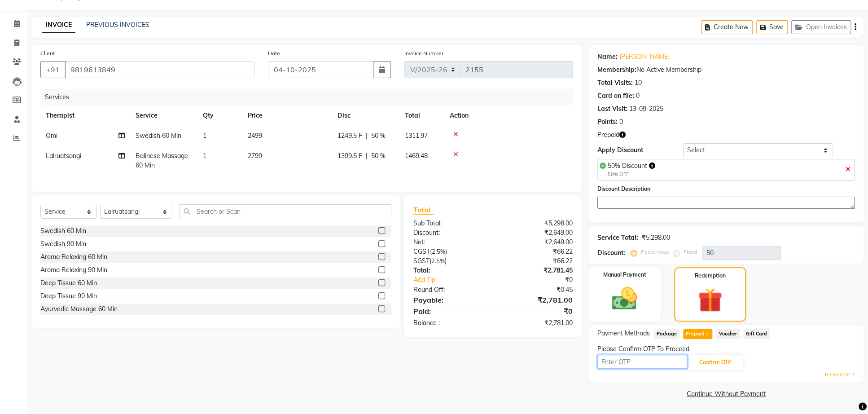
click at [634, 368] on input "text" at bounding box center [642, 362] width 90 height 14
type input "7641"
click at [714, 366] on button "Confirm OTP" at bounding box center [715, 362] width 55 height 15
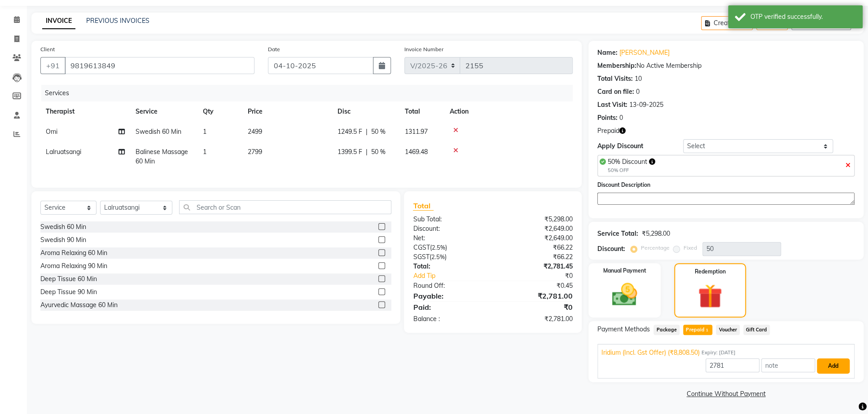
click at [826, 368] on button "Add" at bounding box center [833, 365] width 33 height 15
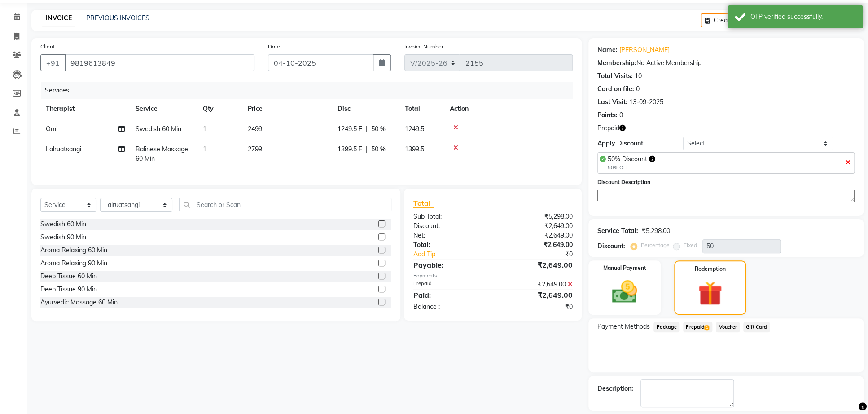
scroll to position [94, 0]
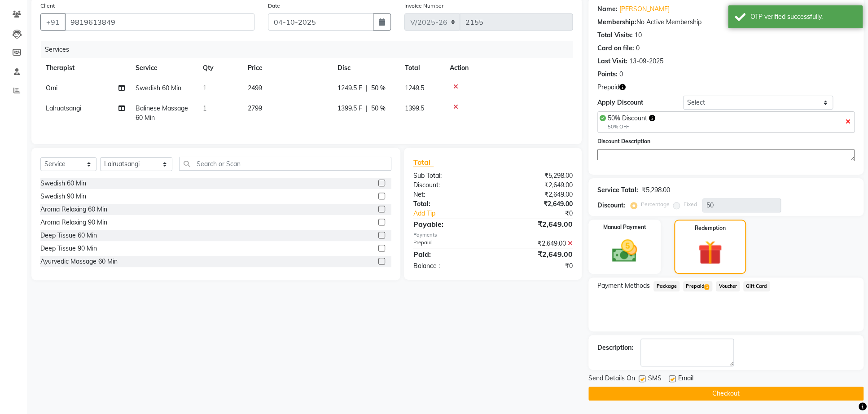
click at [731, 392] on button "Checkout" at bounding box center [725, 393] width 275 height 14
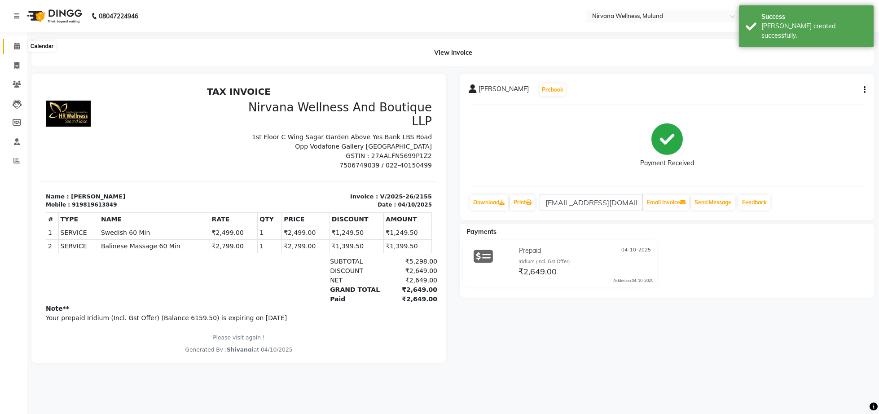
click at [20, 44] on span at bounding box center [17, 46] width 16 height 10
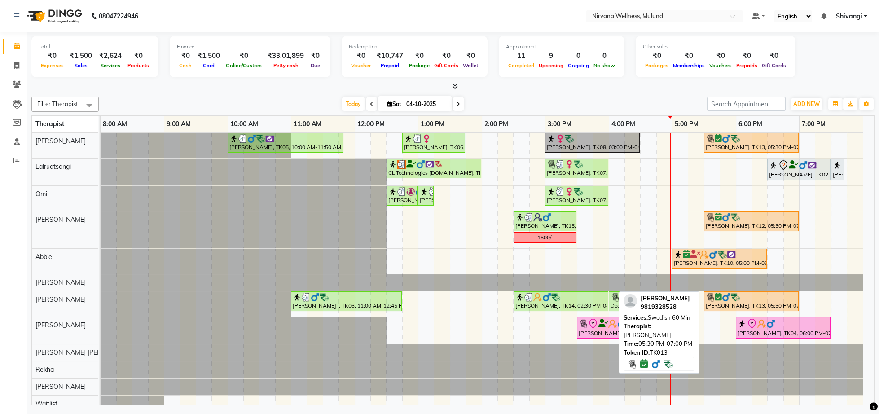
click at [714, 300] on img at bounding box center [709, 297] width 9 height 9
click at [101, 297] on div "[PERSON_NAME] ., TK03, 11:00 AM-12:45 PM, Deep Tissue 90 Min,Steam Deepak Chhed…" at bounding box center [101, 303] width 0 height 25
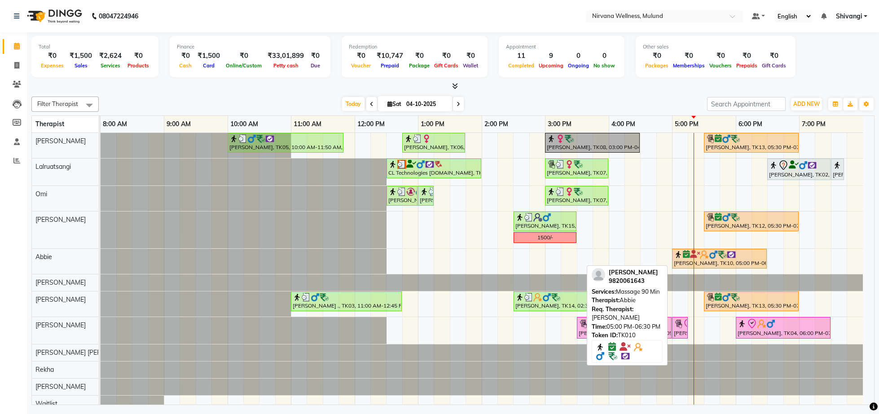
click at [713, 261] on div "[PERSON_NAME], TK10, 05:00 PM-06:30 PM, Massage 90 Min" at bounding box center [719, 258] width 93 height 17
select select "8"
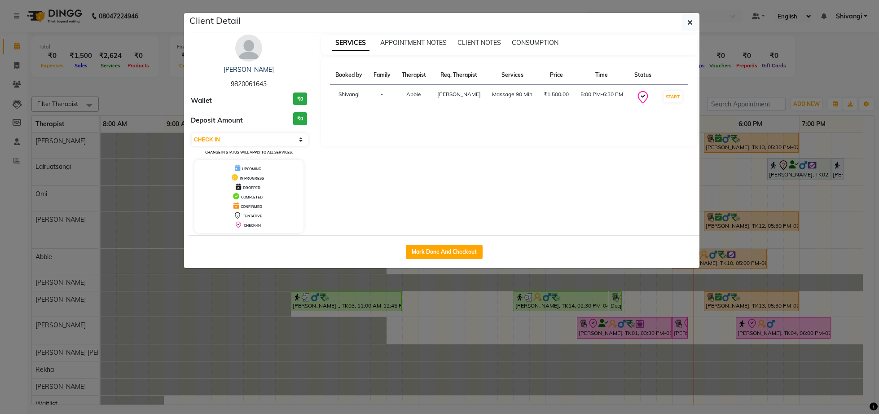
click at [77, 92] on ngb-modal-window "Client Detail [PERSON_NAME] 9820061643 Wallet ₹0 Deposit Amount ₹0 Select IN SE…" at bounding box center [439, 207] width 879 height 414
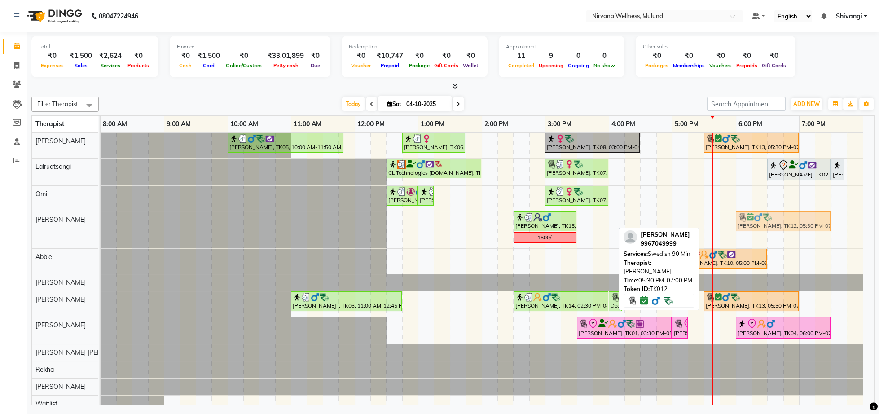
drag, startPoint x: 719, startPoint y: 221, endPoint x: 745, endPoint y: 219, distance: 26.2
click at [101, 219] on div "[PERSON_NAME], TK15, 02:30 PM-03:30 PM, Swedish 60 Min [PERSON_NAME], TK12, 05:…" at bounding box center [101, 229] width 0 height 37
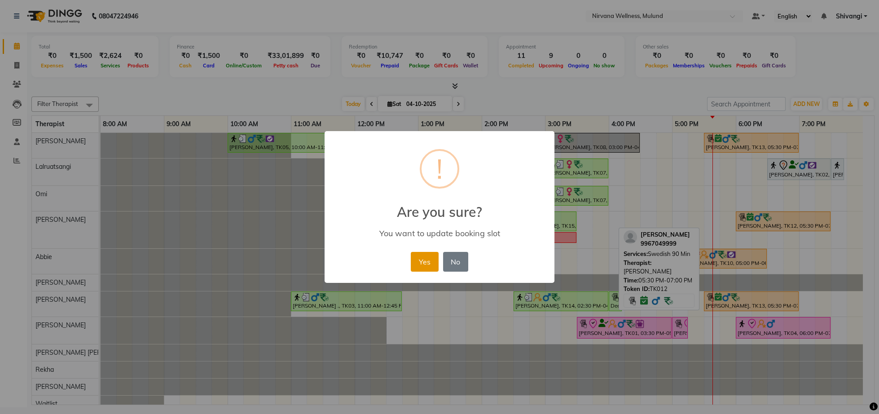
click at [432, 252] on button "Yes" at bounding box center [424, 262] width 27 height 20
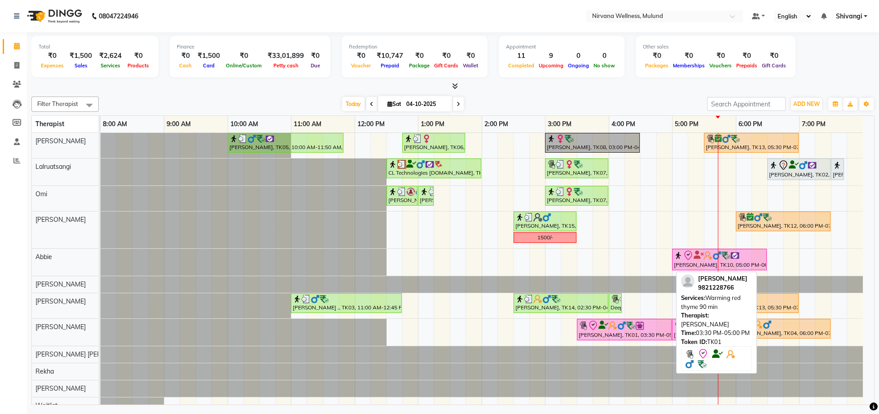
click at [590, 331] on icon at bounding box center [592, 325] width 11 height 11
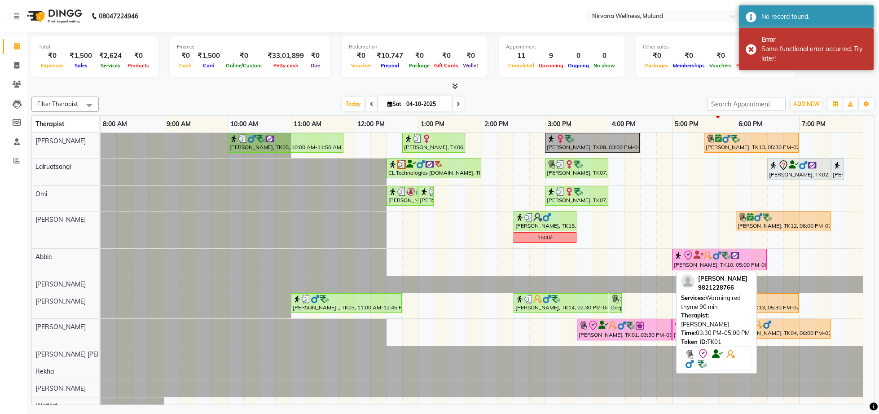
click at [616, 333] on div "[PERSON_NAME], TK01, 03:30 PM-05:00 PM, Warming red thyme 90 min" at bounding box center [624, 329] width 93 height 19
select select "8"
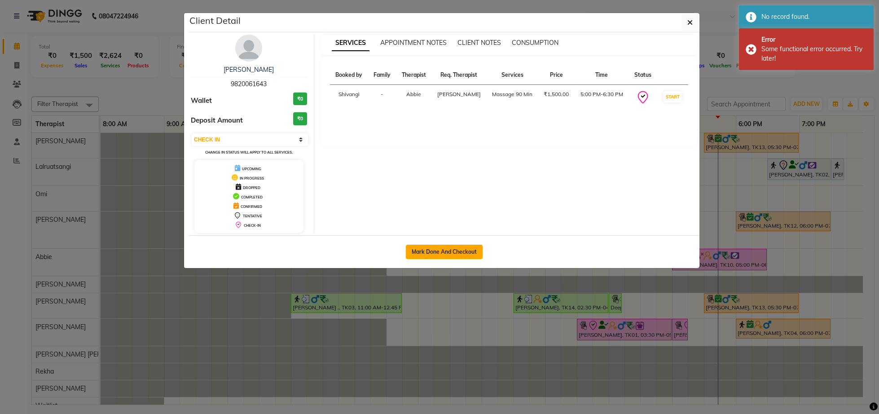
click at [468, 254] on button "Mark Done And Checkout" at bounding box center [444, 252] width 77 height 14
select select "4890"
select select "service"
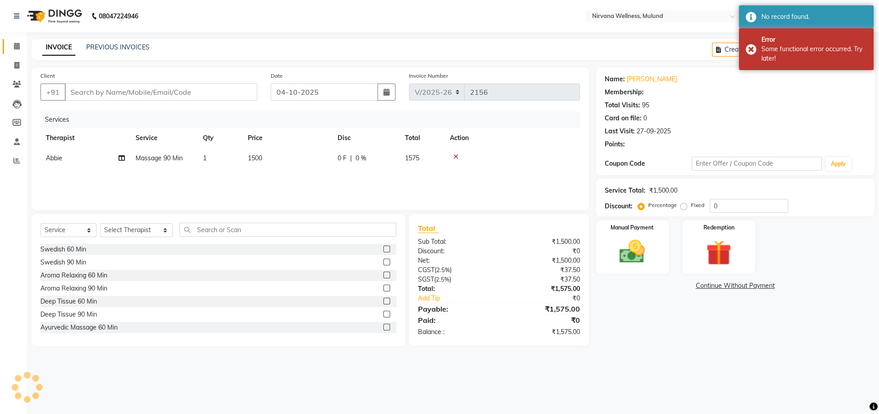
type input "9820061643"
select select "92881"
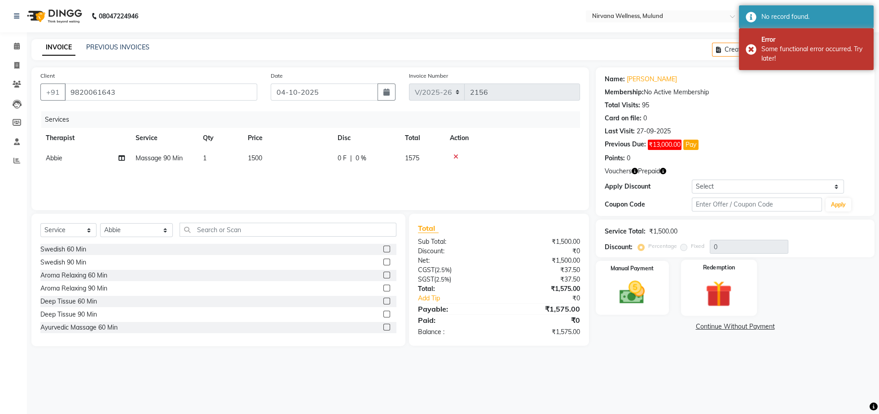
click at [702, 280] on div "Redemption" at bounding box center [718, 288] width 76 height 56
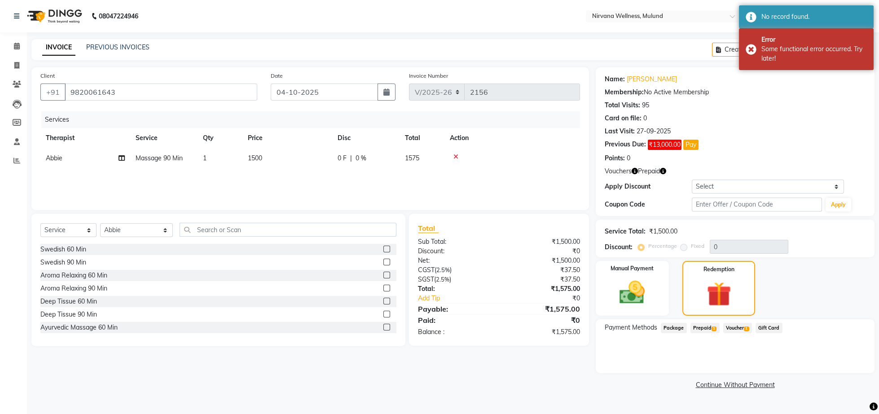
click at [744, 328] on span "Voucher 1" at bounding box center [737, 328] width 29 height 10
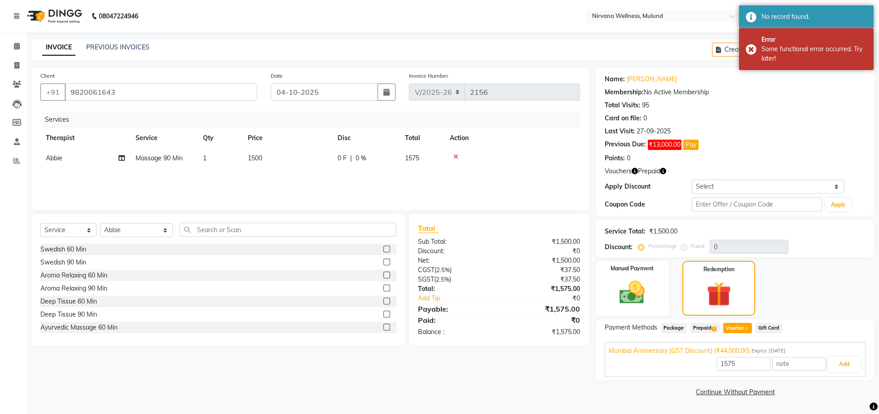
click at [841, 372] on div "1575 Add" at bounding box center [735, 363] width 253 height 17
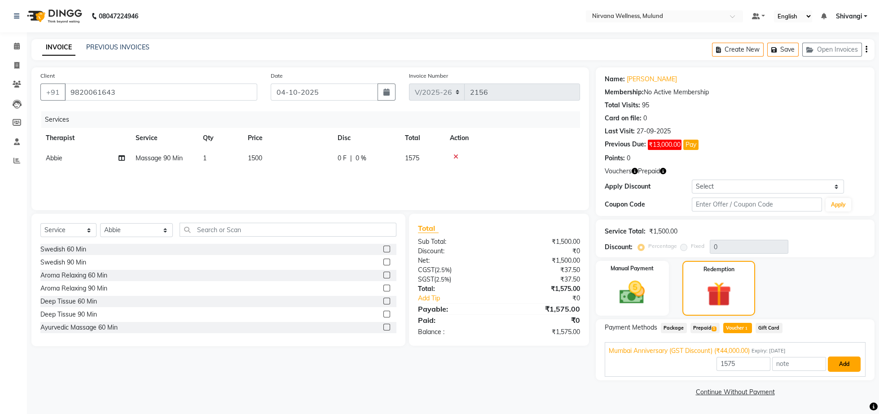
click at [844, 367] on button "Add" at bounding box center [844, 363] width 33 height 15
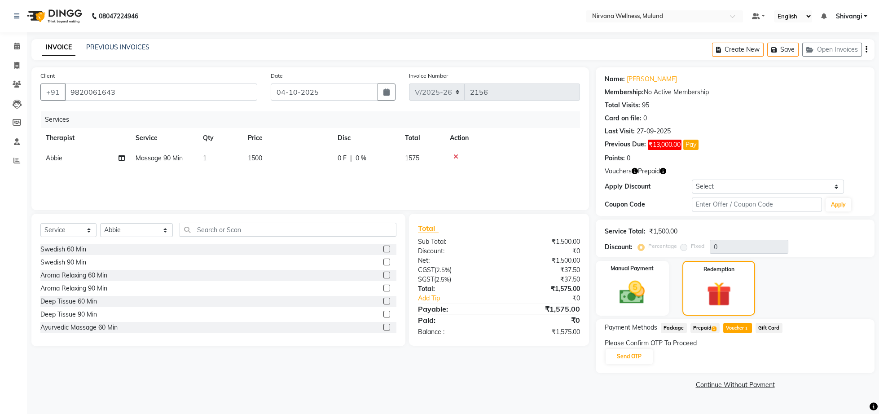
click at [708, 330] on span "Prepaid 1" at bounding box center [704, 328] width 29 height 10
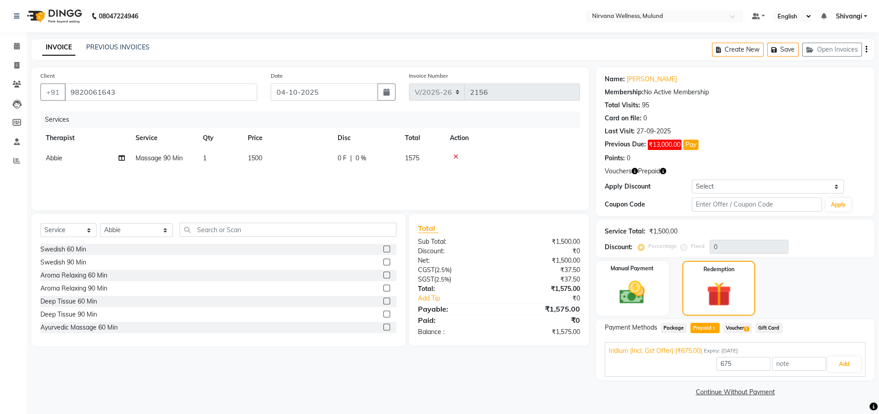
click at [731, 328] on span "Voucher 1" at bounding box center [737, 328] width 29 height 10
click at [840, 371] on button "Add" at bounding box center [844, 363] width 33 height 15
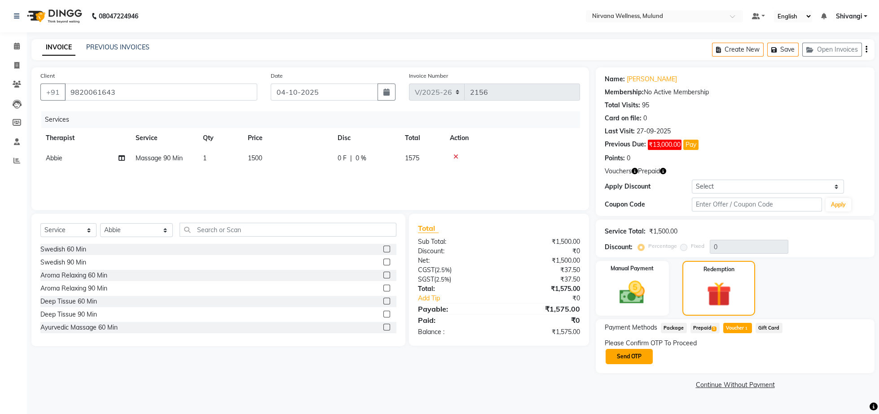
click at [652, 362] on button "Send OTP" at bounding box center [628, 356] width 47 height 15
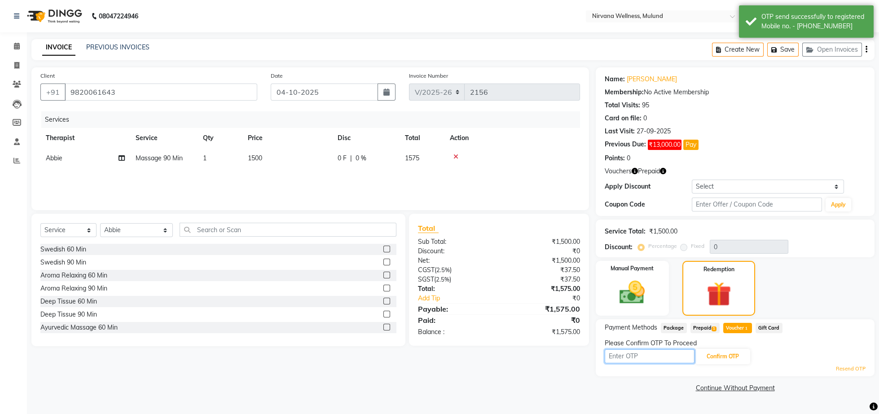
click at [629, 362] on input "text" at bounding box center [649, 356] width 90 height 14
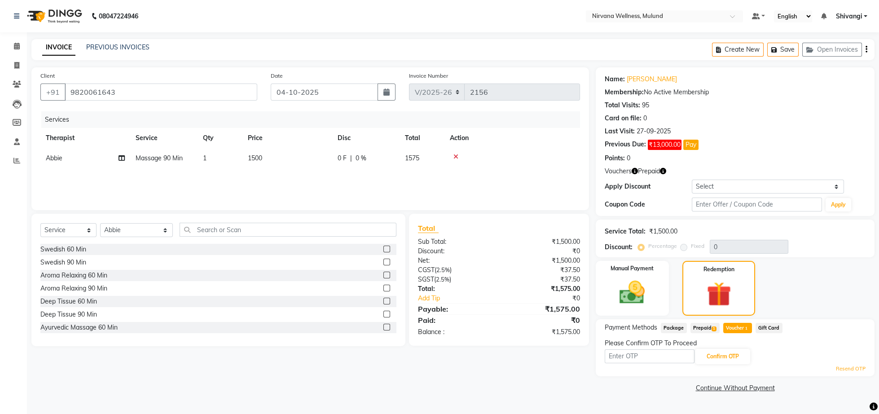
click at [845, 368] on link "Resend OTP" at bounding box center [851, 369] width 30 height 8
click at [114, 89] on input "9820061643" at bounding box center [161, 91] width 193 height 17
click at [126, 96] on input "9820061643" at bounding box center [161, 91] width 193 height 17
click at [666, 353] on input "text" at bounding box center [649, 356] width 90 height 14
click at [17, 20] on link at bounding box center [18, 16] width 9 height 25
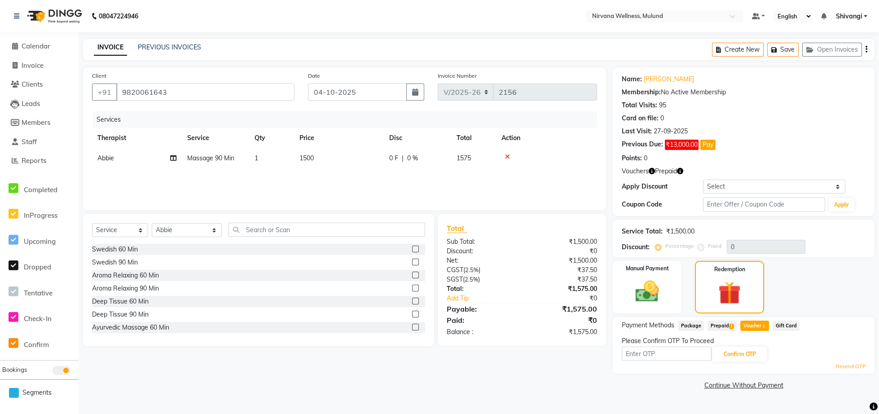
click at [57, 40] on li "Calendar" at bounding box center [39, 46] width 79 height 19
click at [48, 42] on link "Calendar" at bounding box center [39, 46] width 74 height 10
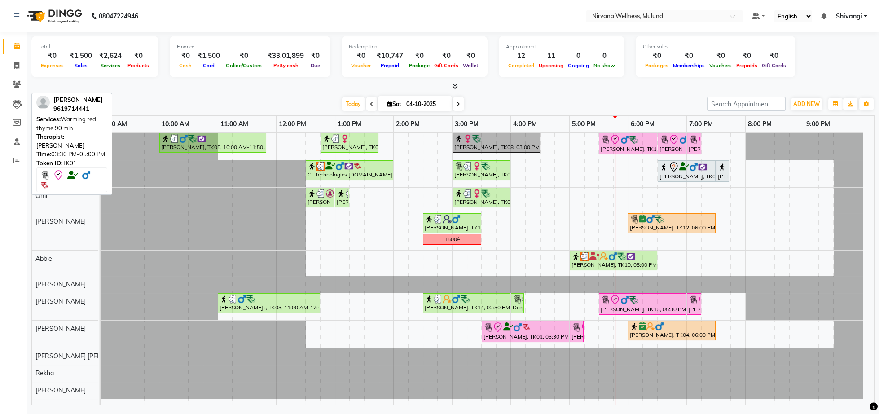
click at [508, 334] on div "[PERSON_NAME], TK01, 03:30 PM-05:00 PM, Warming red thyme 90 min" at bounding box center [525, 331] width 86 height 19
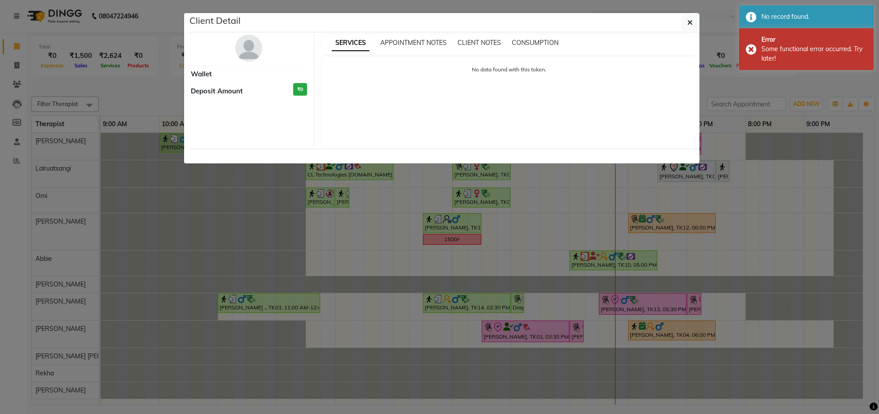
click at [770, 183] on ngb-modal-window "Client Detail Wallet Deposit Amount ₹0 SERVICES APPOINTMENT NOTES CLIENT NOTES …" at bounding box center [439, 207] width 879 height 414
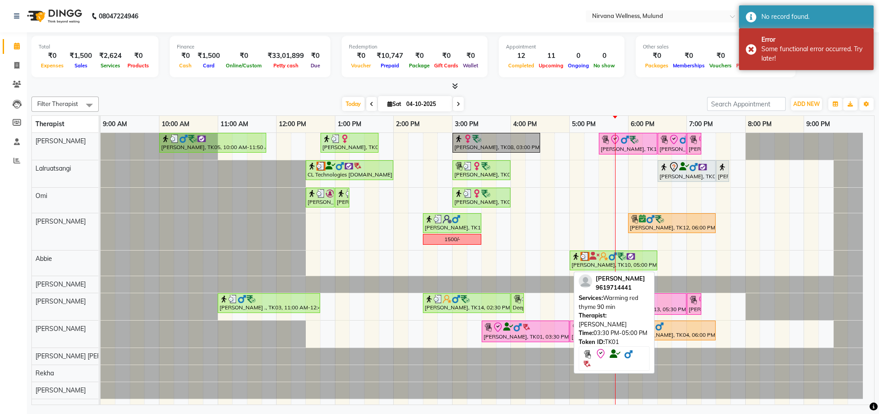
click at [524, 328] on img at bounding box center [526, 327] width 9 height 9
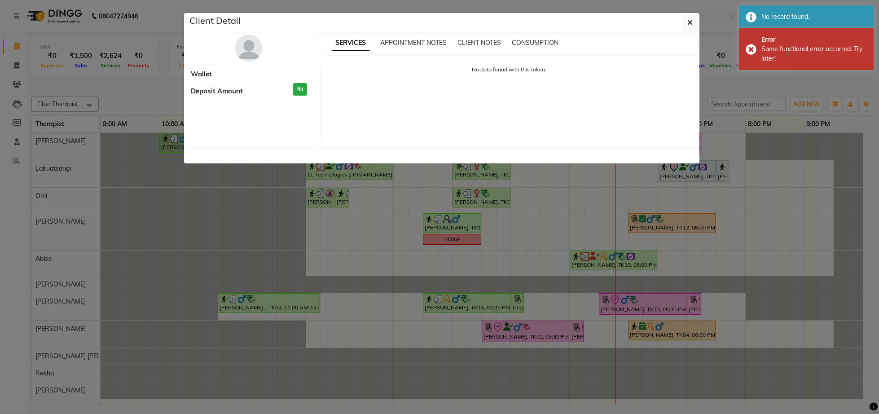
click at [728, 194] on ngb-modal-window "Client Detail Wallet Deposit Amount ₹0 SERVICES APPOINTMENT NOTES CLIENT NOTES …" at bounding box center [439, 207] width 879 height 414
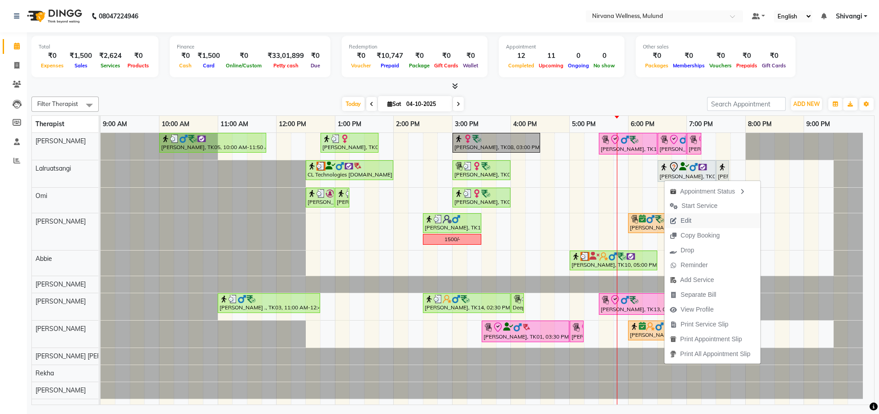
click at [684, 219] on span "Edit" at bounding box center [685, 220] width 11 height 9
select select "tentative"
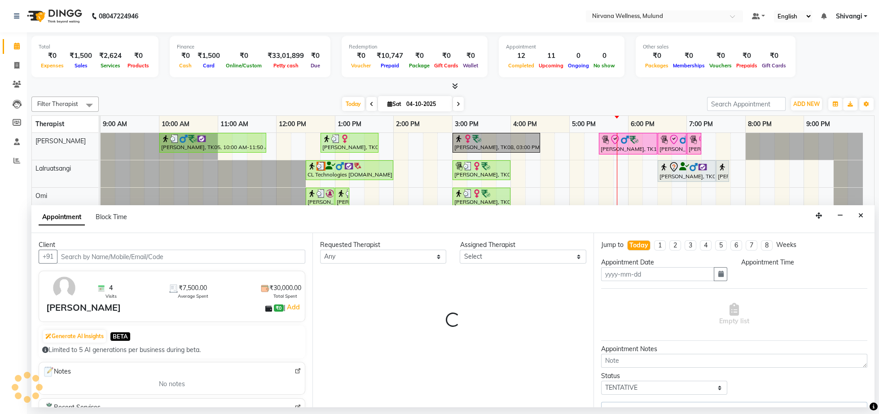
select select "48510"
type input "04-10-2025"
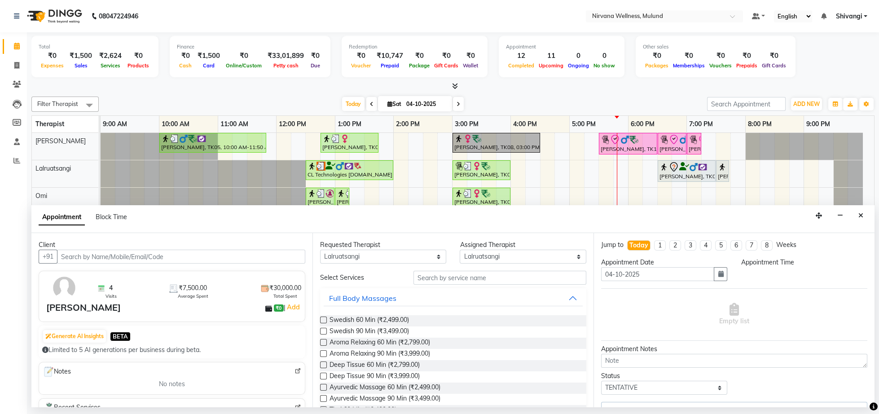
click at [859, 216] on icon "Close" at bounding box center [860, 215] width 5 height 6
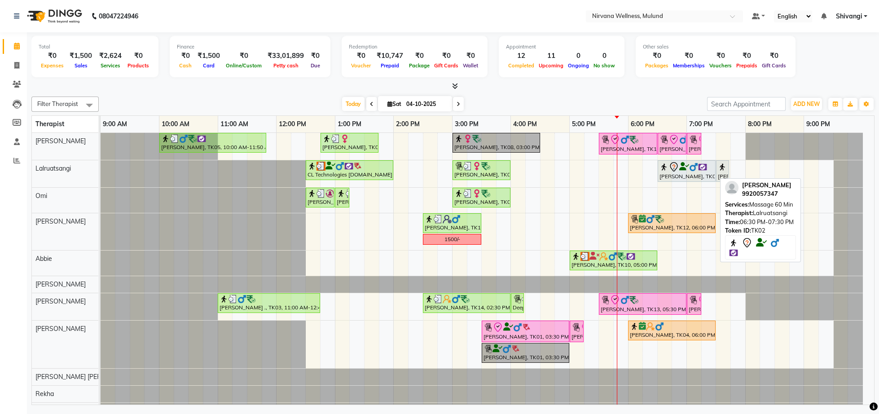
click at [670, 174] on div "[PERSON_NAME], TK02, 06:30 PM-07:30 PM, Massage 60 Min" at bounding box center [686, 171] width 56 height 19
select select "7"
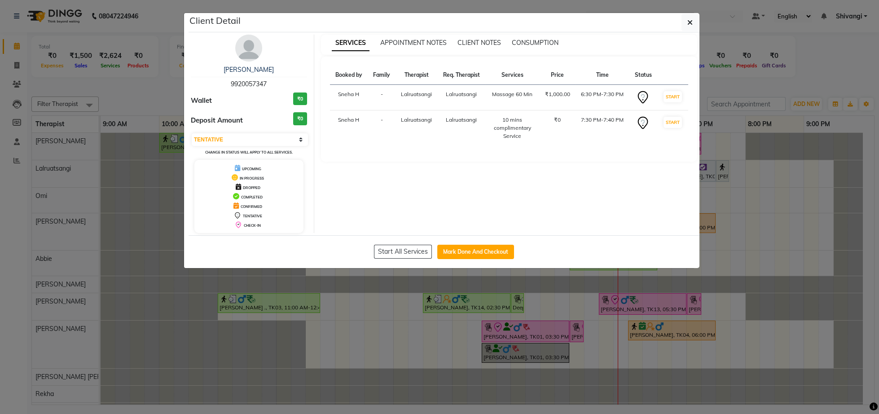
click at [720, 88] on ngb-modal-window "Client Detail Dhaval Dedhia 9920057347 Wallet ₹0 Deposit Amount ₹0 Select IN SE…" at bounding box center [439, 207] width 879 height 414
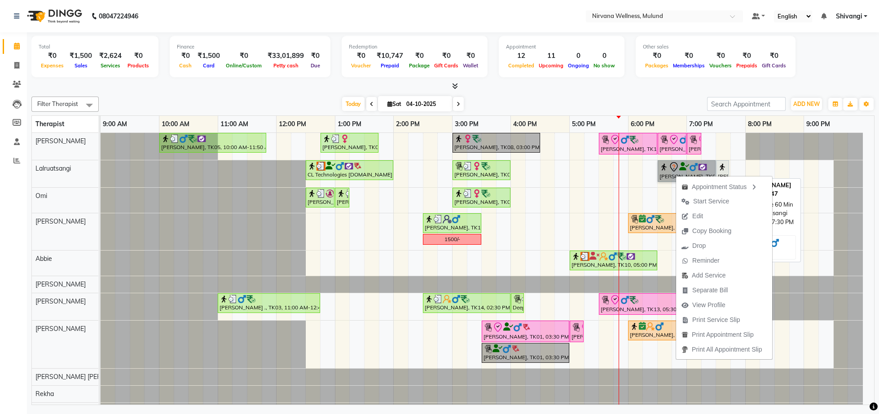
click at [662, 171] on link "[PERSON_NAME], TK02, 06:30 PM-07:30 PM, Massage 60 Min" at bounding box center [686, 171] width 58 height 22
select select "7"
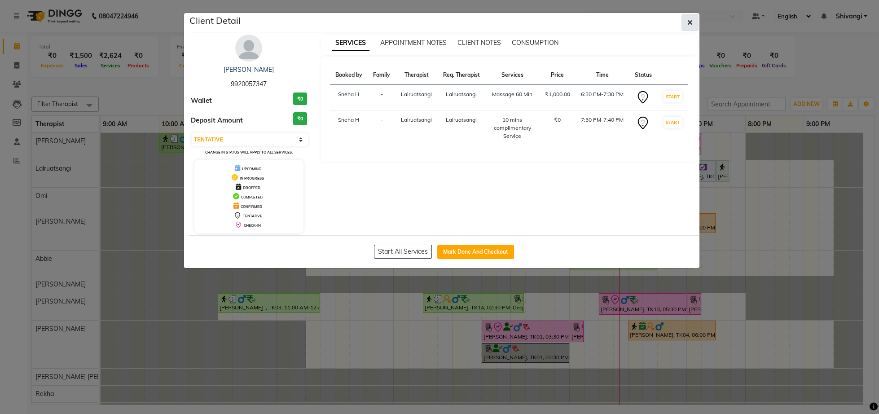
click at [683, 30] on button "button" at bounding box center [689, 22] width 17 height 17
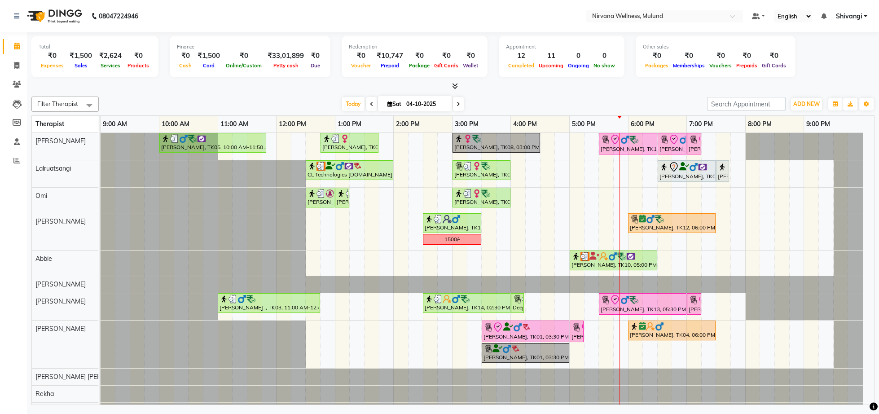
click at [683, 83] on div at bounding box center [452, 86] width 843 height 9
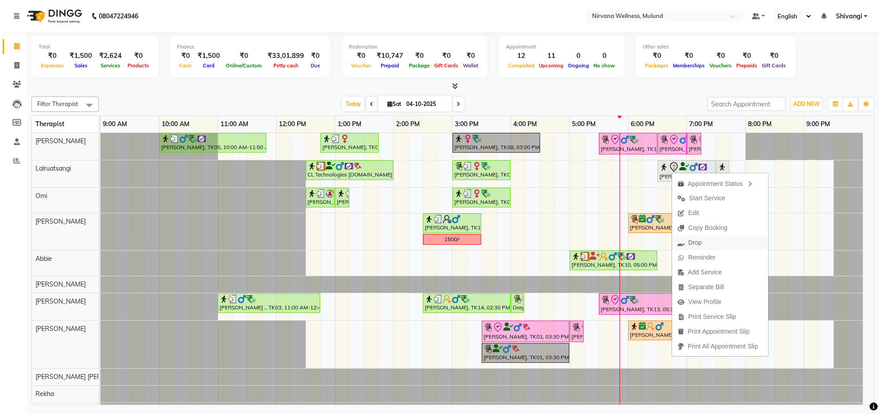
click at [688, 246] on span "Drop" at bounding box center [689, 242] width 35 height 15
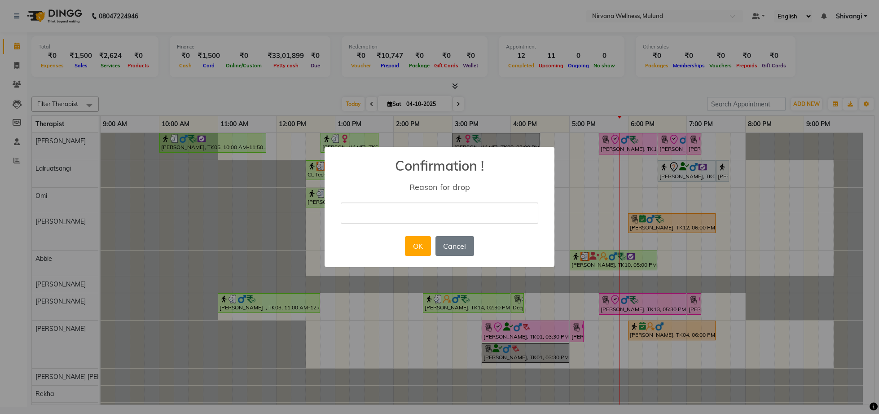
click at [371, 214] on input "text" at bounding box center [439, 212] width 197 height 21
type input "cancel"
click at [449, 250] on button "Cancel" at bounding box center [454, 246] width 39 height 20
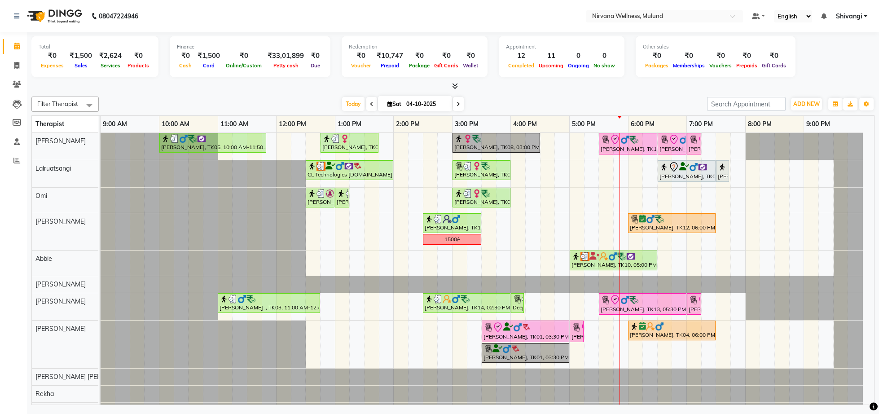
click at [456, 102] on icon at bounding box center [458, 103] width 4 height 5
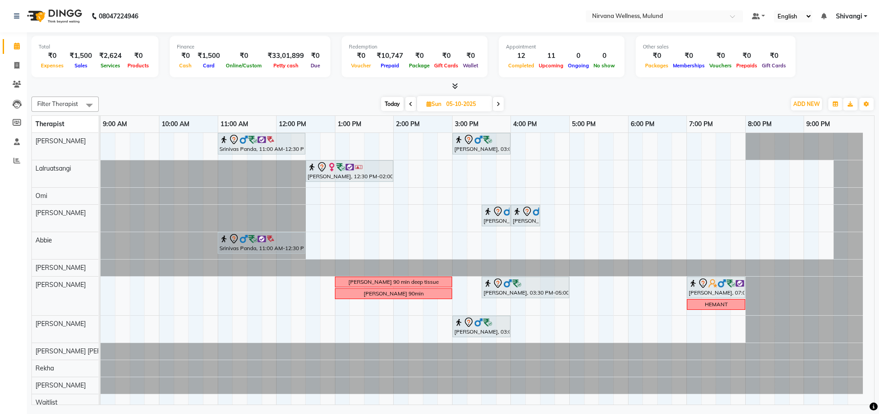
click at [410, 102] on icon at bounding box center [411, 103] width 4 height 5
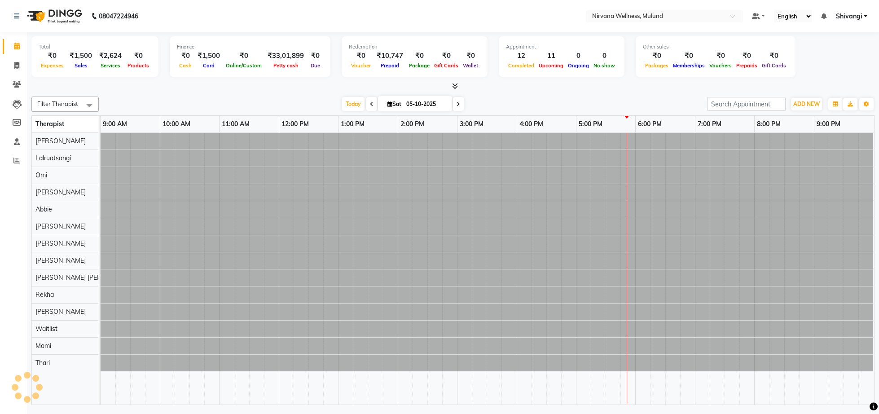
type input "04-10-2025"
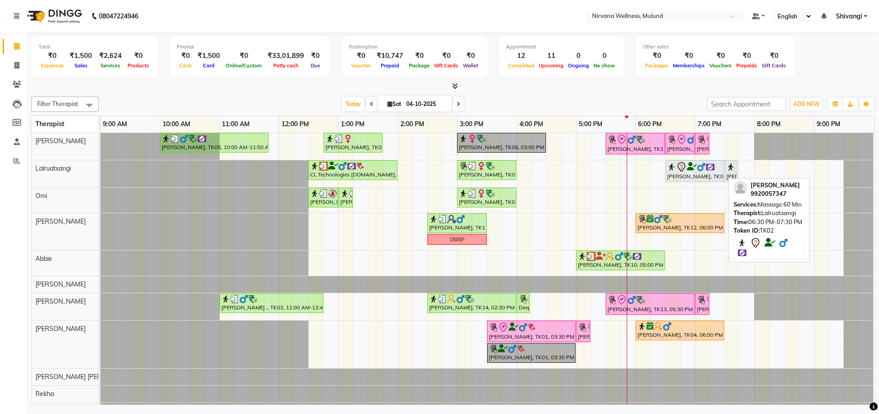
click at [686, 166] on icon at bounding box center [681, 167] width 11 height 11
select select "7"
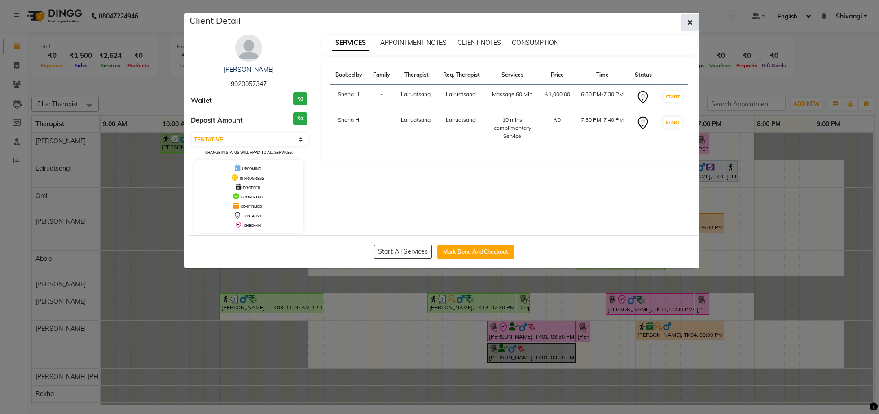
click at [693, 21] on button "button" at bounding box center [689, 22] width 17 height 17
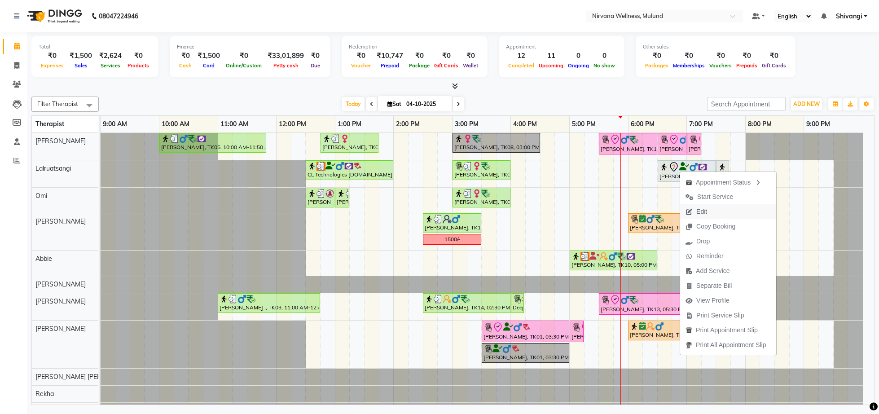
click at [692, 211] on icon "button" at bounding box center [688, 212] width 7 height 6
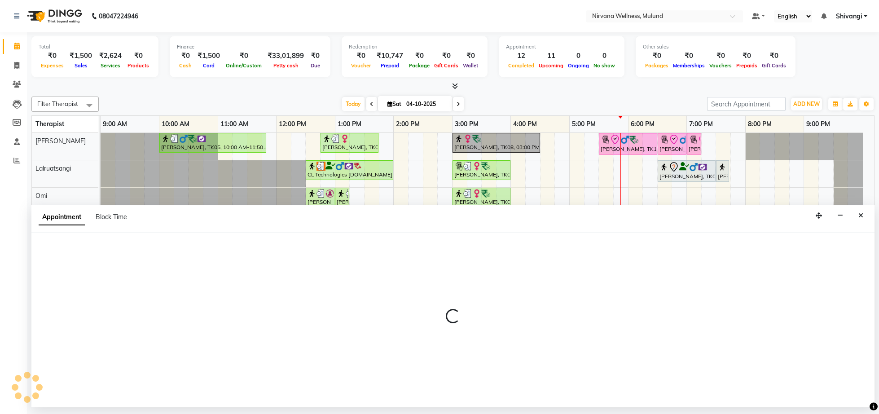
select select "tentative"
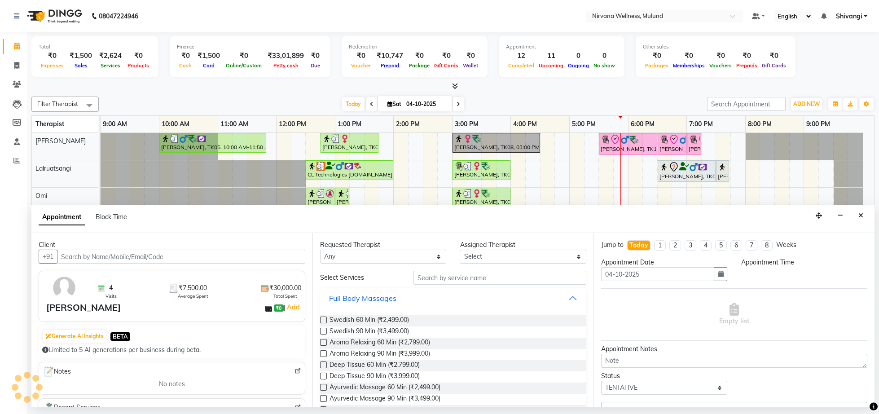
select select "48510"
select select "1110"
click at [718, 276] on icon "button" at bounding box center [720, 274] width 5 height 6
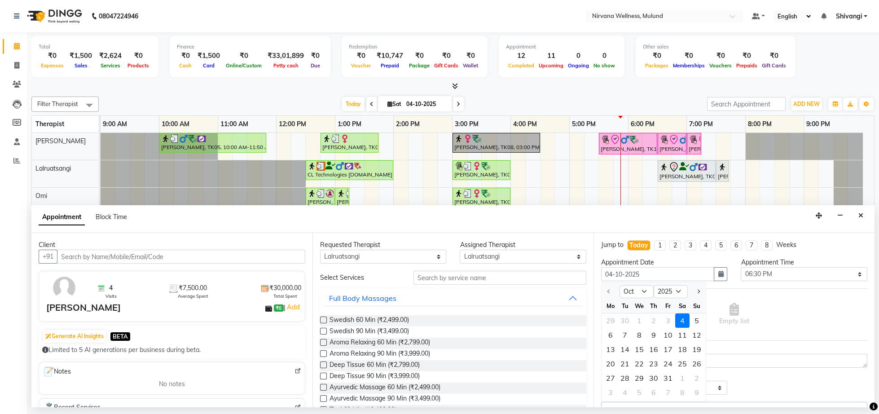
click at [693, 320] on div "5" at bounding box center [696, 320] width 14 height 14
type input "05-10-2025"
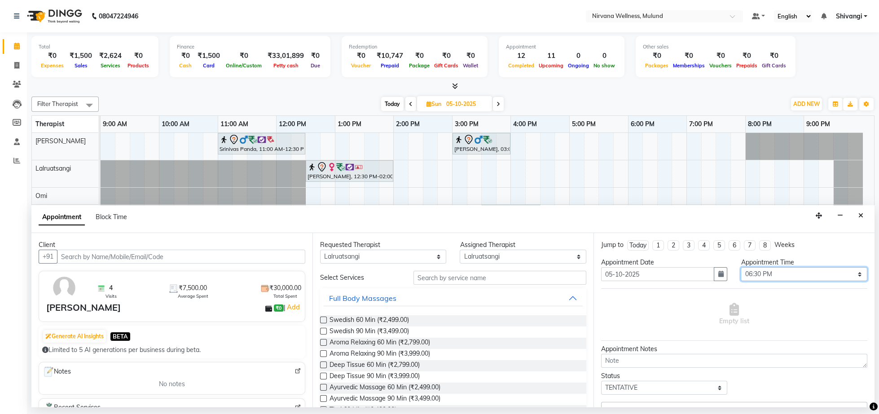
click at [790, 275] on select "Select 10:00 AM 10:15 AM 10:30 AM 10:45 AM 11:00 AM 11:15 AM 11:30 AM 11:45 AM …" at bounding box center [803, 274] width 126 height 14
select select "1020"
click option "05:00 PM" at bounding box center [0, 0] width 0 height 0
click at [367, 317] on span "Swedish 60 Min (₹2,499.00)" at bounding box center [368, 320] width 79 height 11
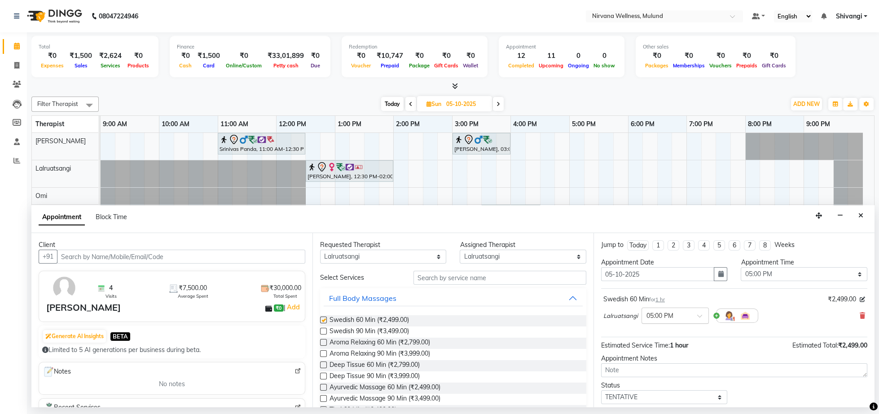
checkbox input "false"
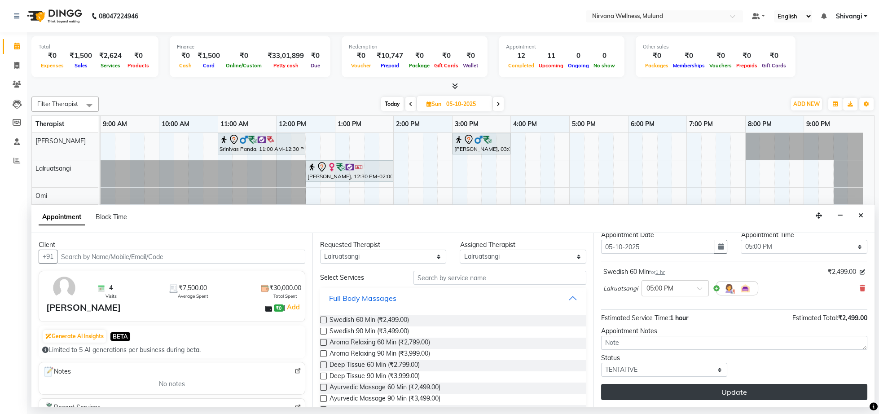
click at [697, 389] on button "Update" at bounding box center [734, 392] width 266 height 16
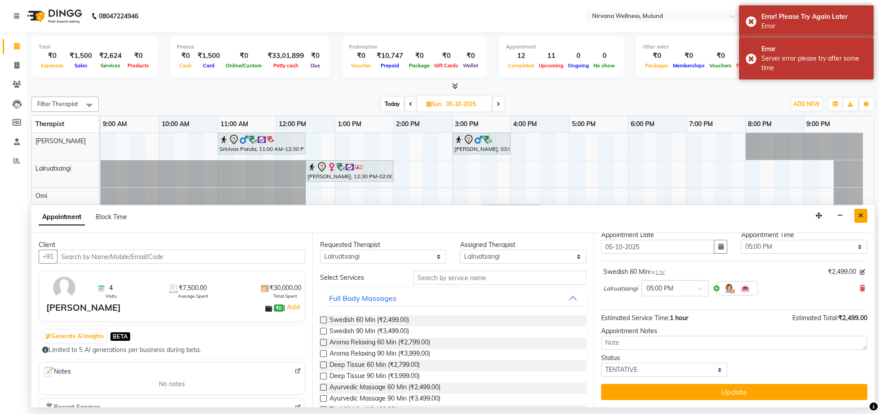
click at [861, 219] on icon "Close" at bounding box center [860, 215] width 5 height 6
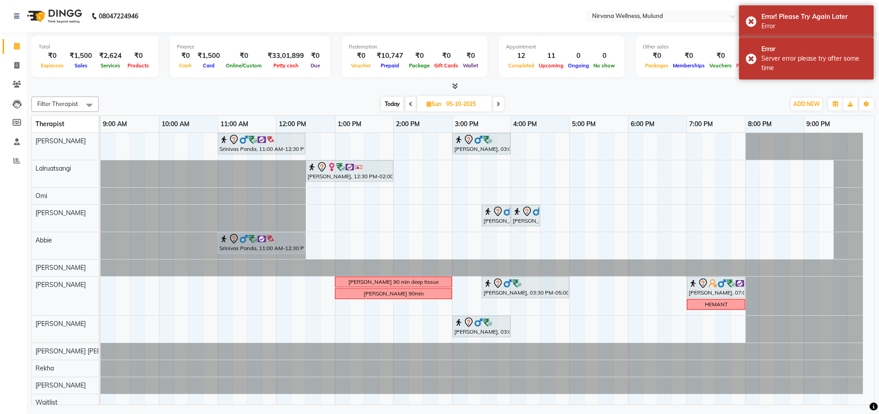
click at [403, 98] on div "Today Sun 05-10-2025" at bounding box center [442, 103] width 124 height 13
click at [399, 102] on span "Today" at bounding box center [392, 104] width 22 height 14
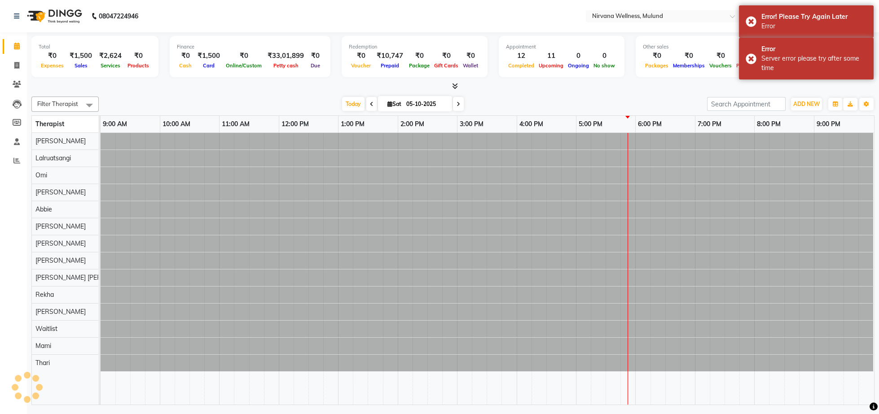
type input "04-10-2025"
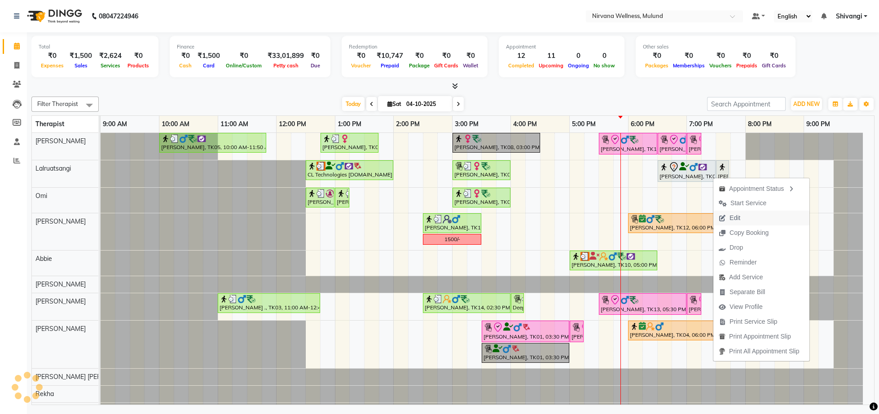
click at [740, 224] on span "Edit" at bounding box center [729, 217] width 32 height 15
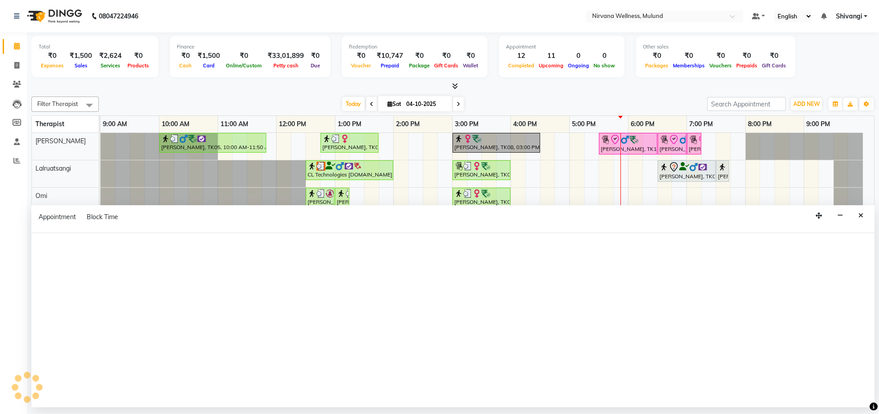
select select "tentative"
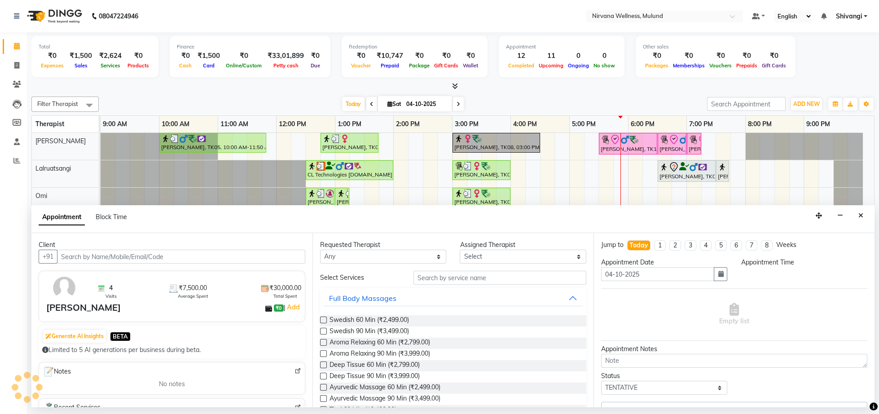
select select "48510"
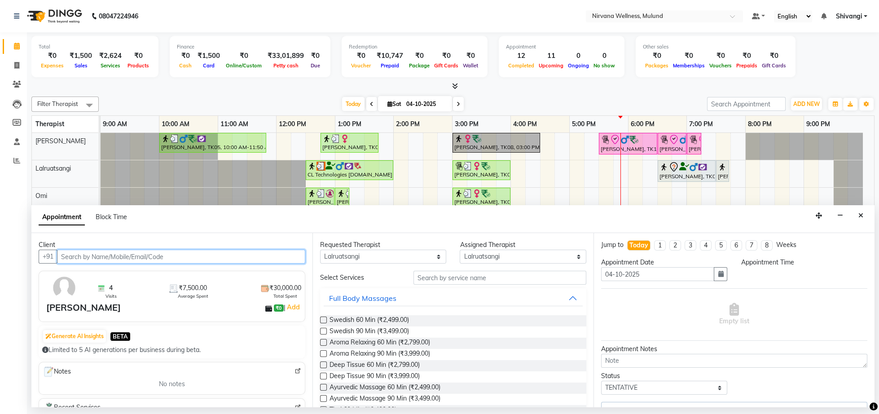
select select "1110"
click at [866, 206] on div "Appointment Block Time" at bounding box center [452, 219] width 843 height 28
click at [857, 214] on button "Close" at bounding box center [860, 216] width 13 height 14
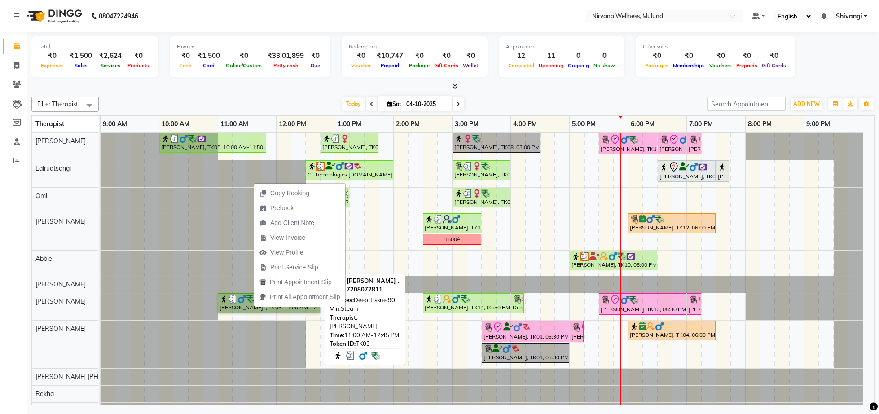
click at [257, 308] on link "[PERSON_NAME] ., TK03, 11:00 AM-12:45 PM, Deep Tissue 90 Min,Steam" at bounding box center [269, 303] width 102 height 20
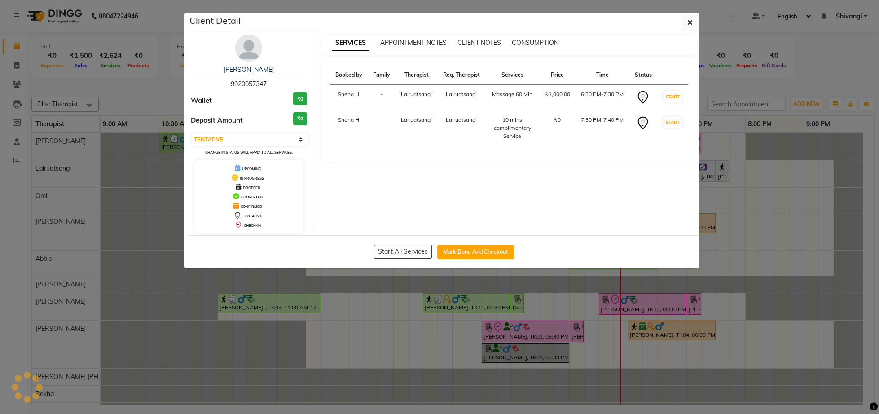
select select "3"
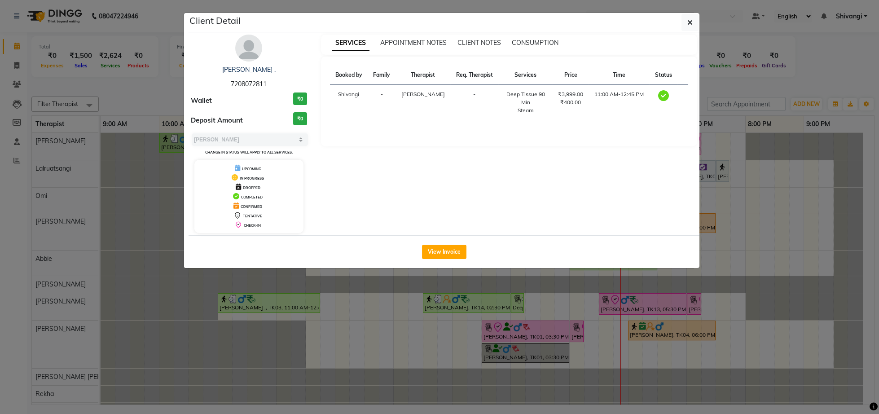
click at [720, 67] on ngb-modal-window "Client Detail Vishesh . 7208072811 Wallet ₹0 Deposit Amount ₹0 Select MARK DONE…" at bounding box center [439, 207] width 879 height 414
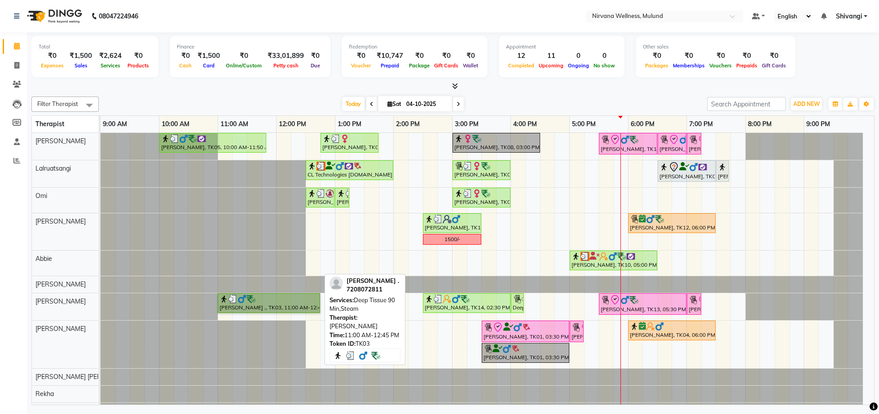
click at [274, 306] on link "[PERSON_NAME] ., TK03, 11:00 AM-12:45 PM, Deep Tissue 90 Min,Steam" at bounding box center [269, 303] width 102 height 20
select select "3"
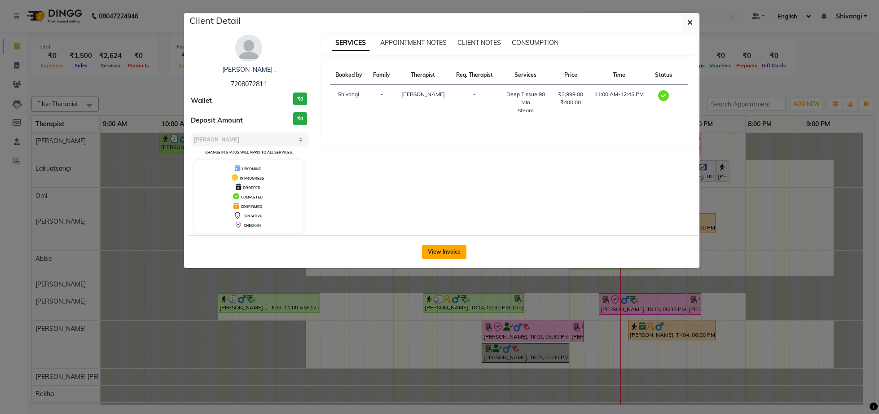
click at [427, 251] on button "View Invoice" at bounding box center [444, 252] width 44 height 14
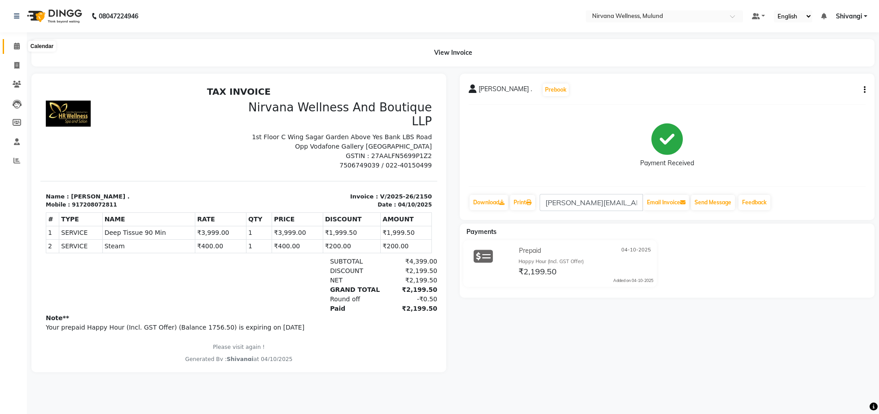
click at [21, 42] on span at bounding box center [17, 46] width 16 height 10
